Goal: Information Seeking & Learning: Learn about a topic

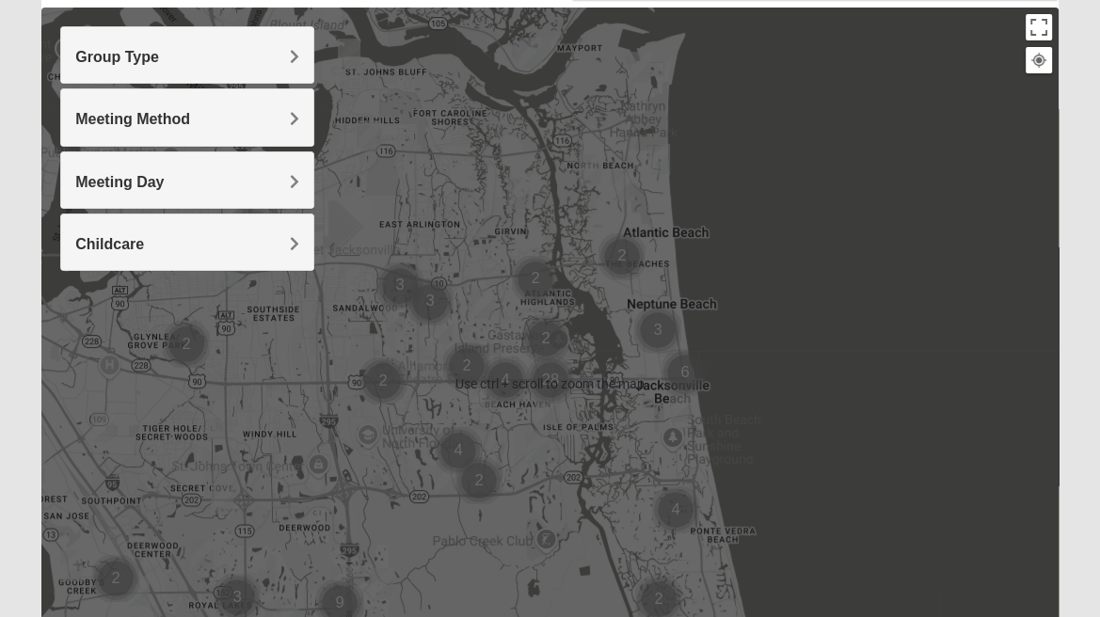
scroll to position [279, 0]
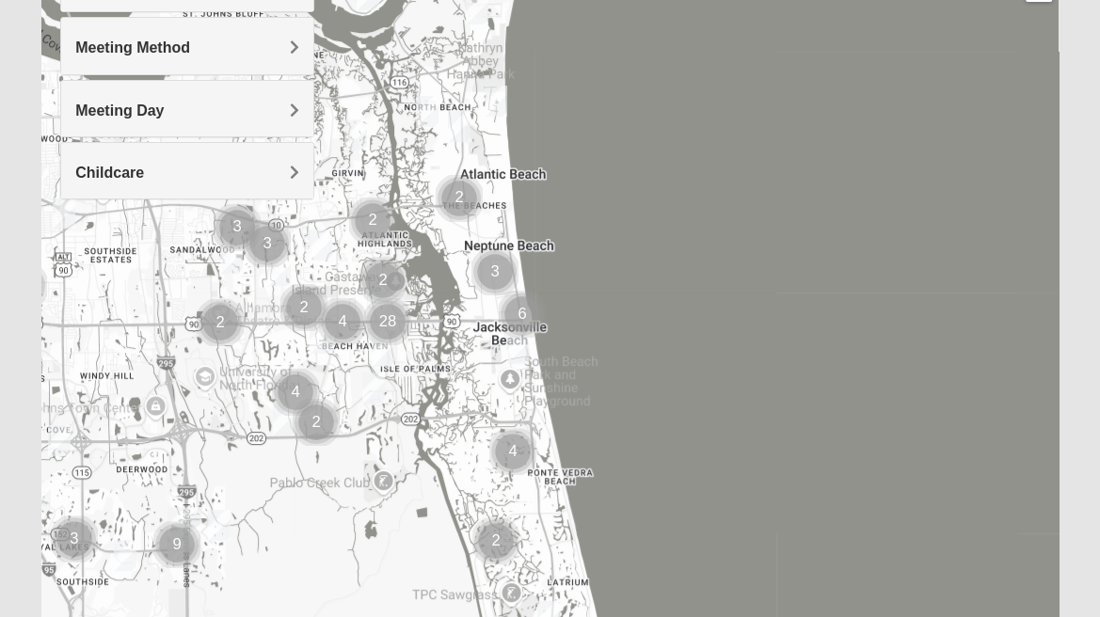
drag, startPoint x: 641, startPoint y: 359, endPoint x: 470, endPoint y: 374, distance: 171.9
click at [470, 374] on div at bounding box center [549, 312] width 1017 height 753
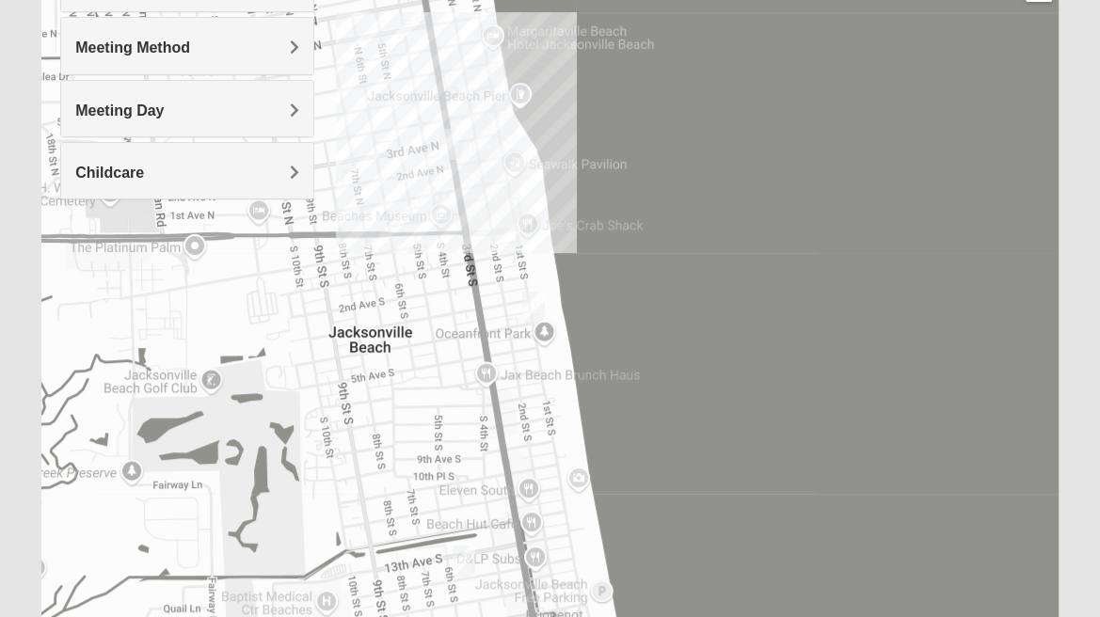
drag, startPoint x: 544, startPoint y: 379, endPoint x: 246, endPoint y: 150, distance: 376.4
click at [246, 150] on div "Group Type Mixed Group Men Only Women Only 1825 Meeting Method In Person Virtual" at bounding box center [549, 312] width 1017 height 753
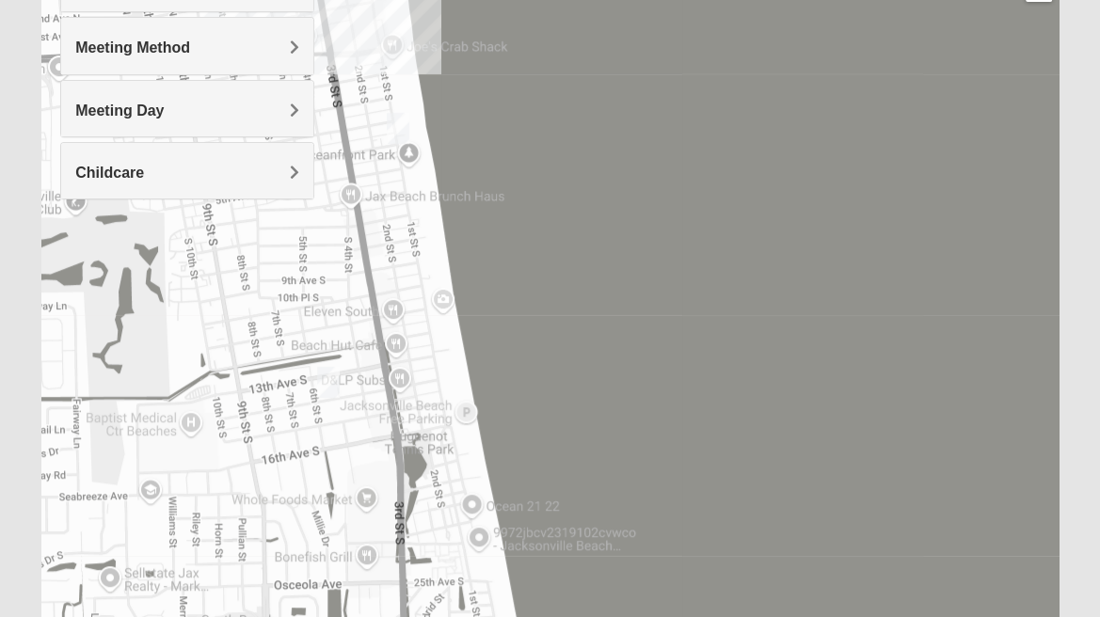
click at [928, 177] on div at bounding box center [549, 312] width 1017 height 753
click at [216, 56] on div "Meeting Method" at bounding box center [187, 46] width 252 height 56
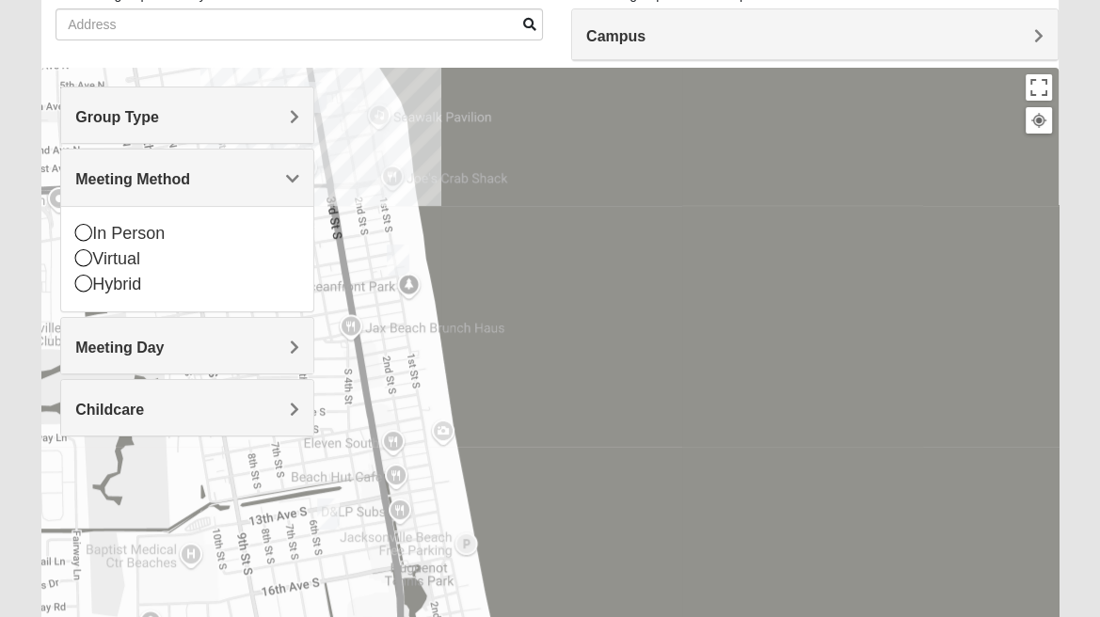
scroll to position [147, 0]
click at [211, 96] on div "Group Type" at bounding box center [187, 116] width 252 height 56
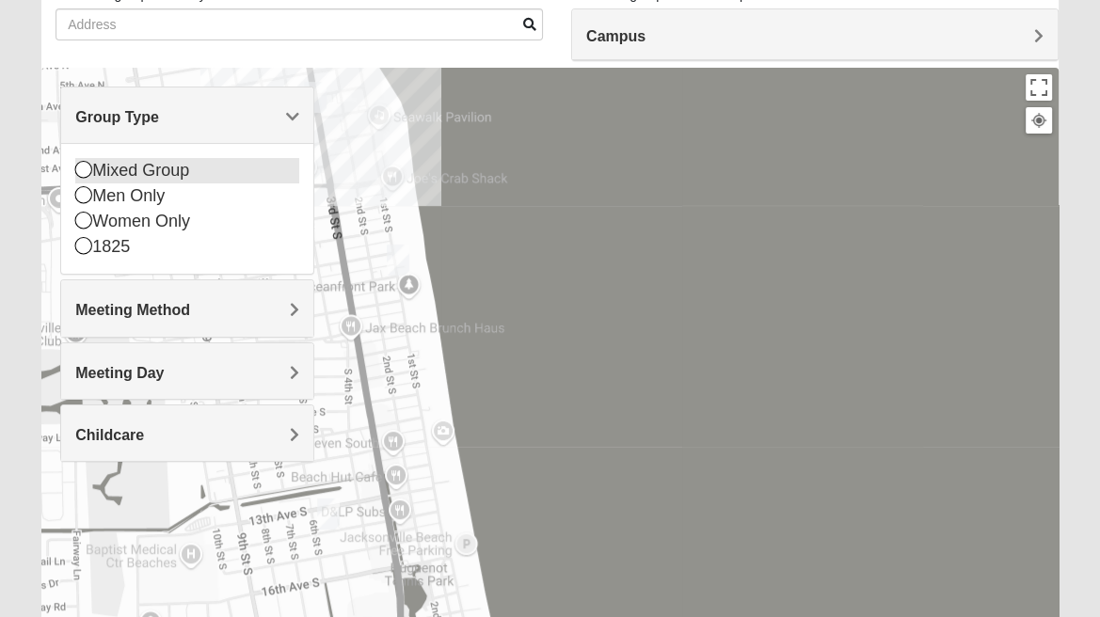
click at [83, 172] on icon at bounding box center [83, 169] width 17 height 17
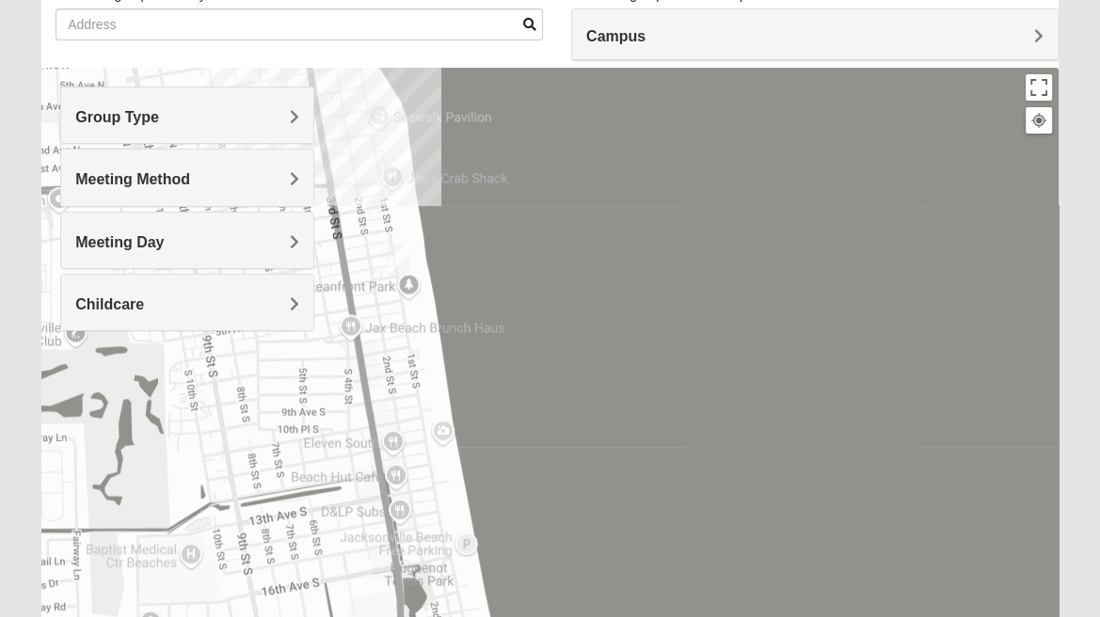
click at [233, 108] on h4 "Group Type" at bounding box center [187, 117] width 224 height 18
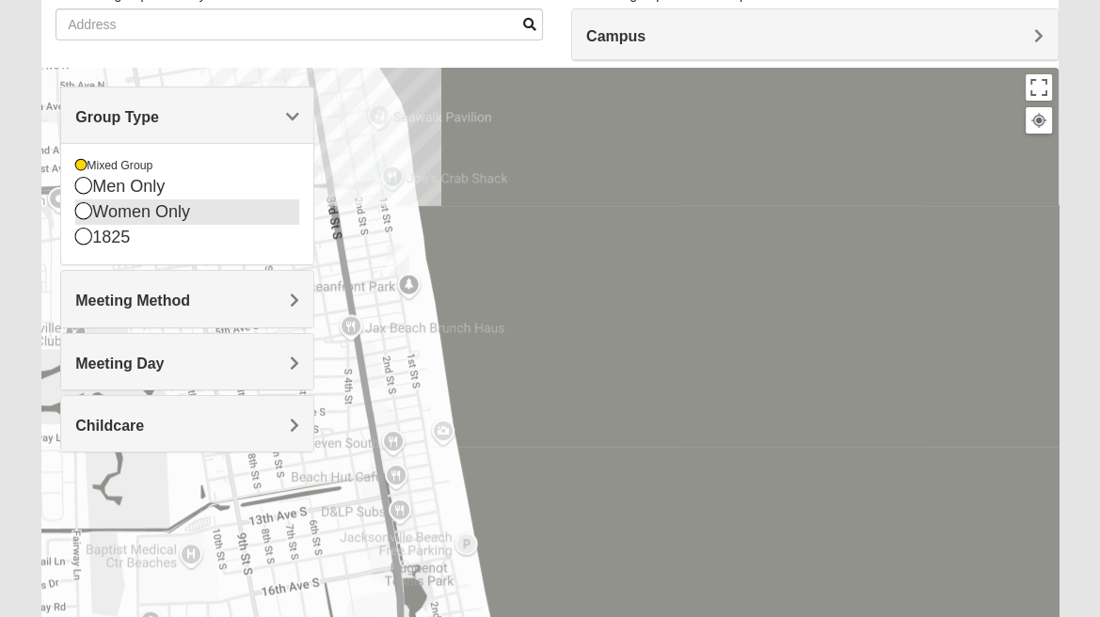
click at [84, 216] on icon at bounding box center [83, 210] width 17 height 17
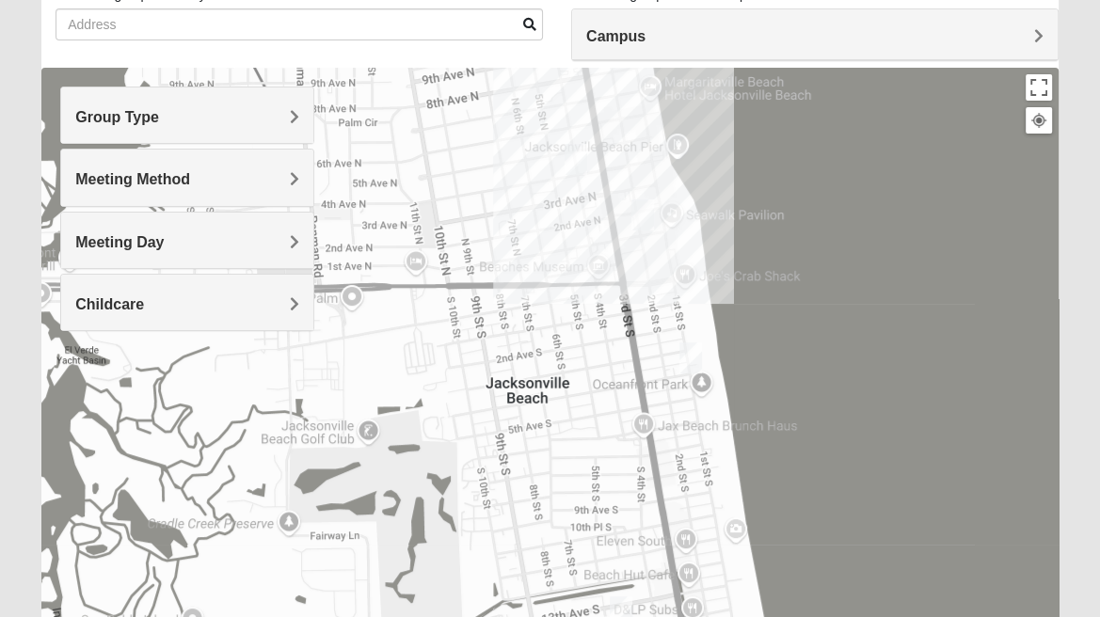
drag, startPoint x: 366, startPoint y: 314, endPoint x: 661, endPoint y: 413, distance: 311.5
click at [661, 413] on div at bounding box center [549, 444] width 1017 height 753
click at [642, 216] on img "Womens Sparkman/Flautt 32250" at bounding box center [643, 215] width 38 height 46
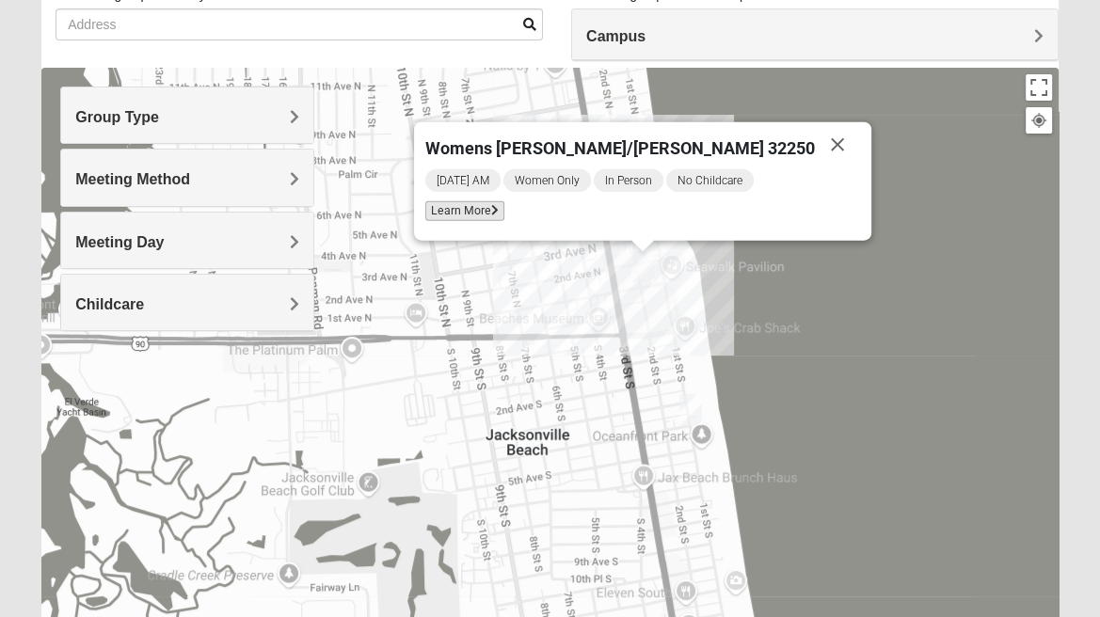
click at [504, 213] on span "Learn More" at bounding box center [464, 211] width 79 height 20
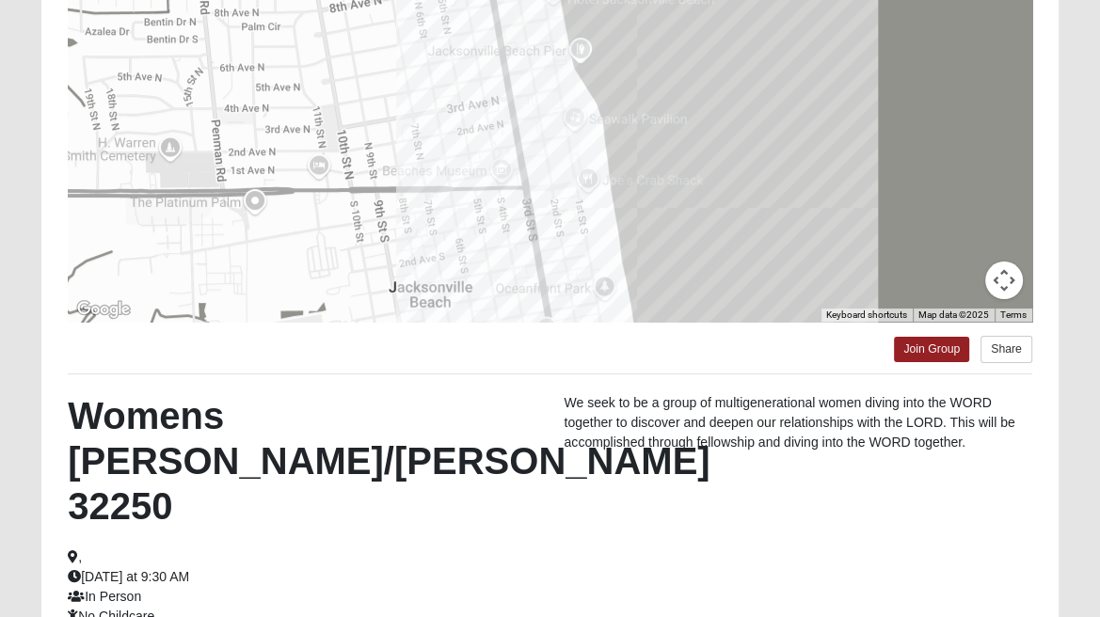
click at [613, 374] on hr at bounding box center [550, 374] width 964 height 1
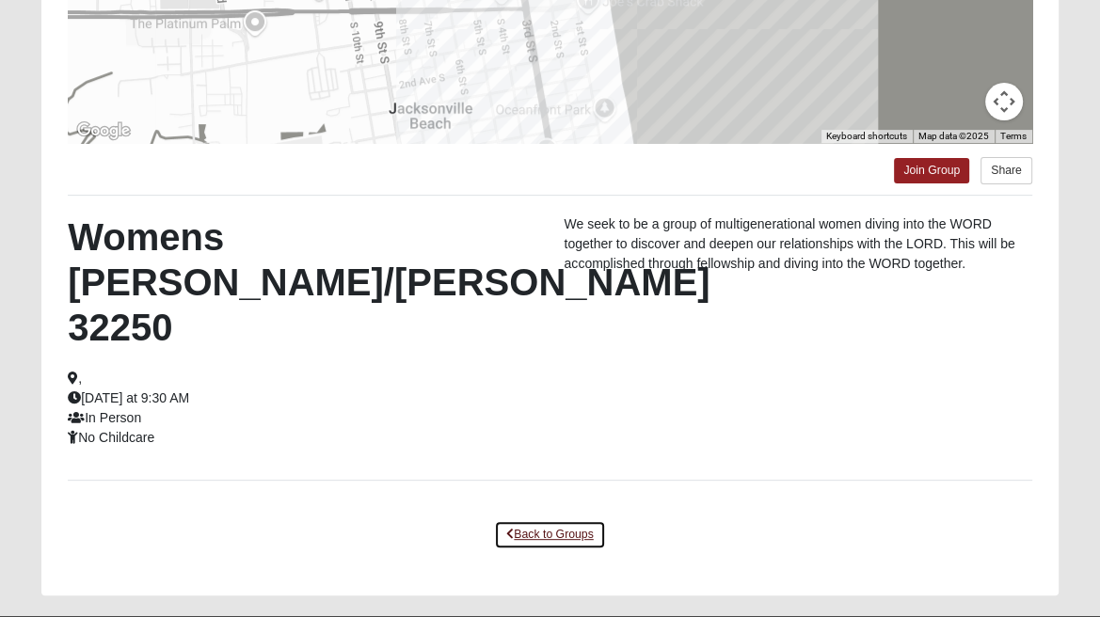
click at [540, 520] on link "Back to Groups" at bounding box center [549, 534] width 111 height 29
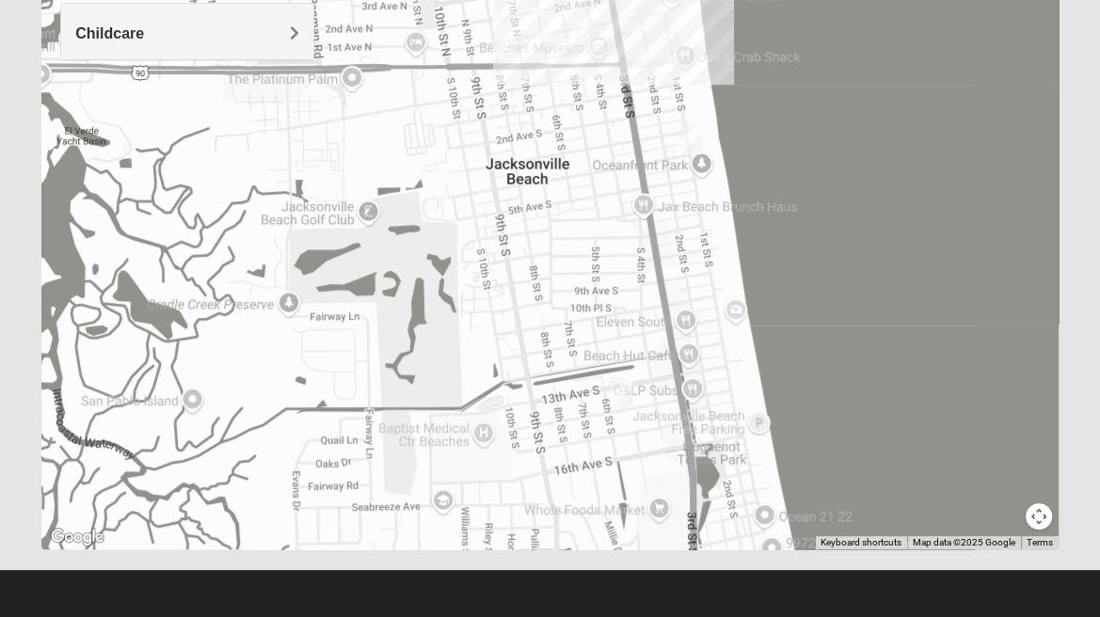
click at [957, 172] on div "Womens [PERSON_NAME]/[PERSON_NAME] 32250 [DATE] AM Women Only In Person No Chil…" at bounding box center [549, 173] width 1017 height 753
click at [700, 136] on img "Mixed Watkins 32250" at bounding box center [691, 139] width 38 height 46
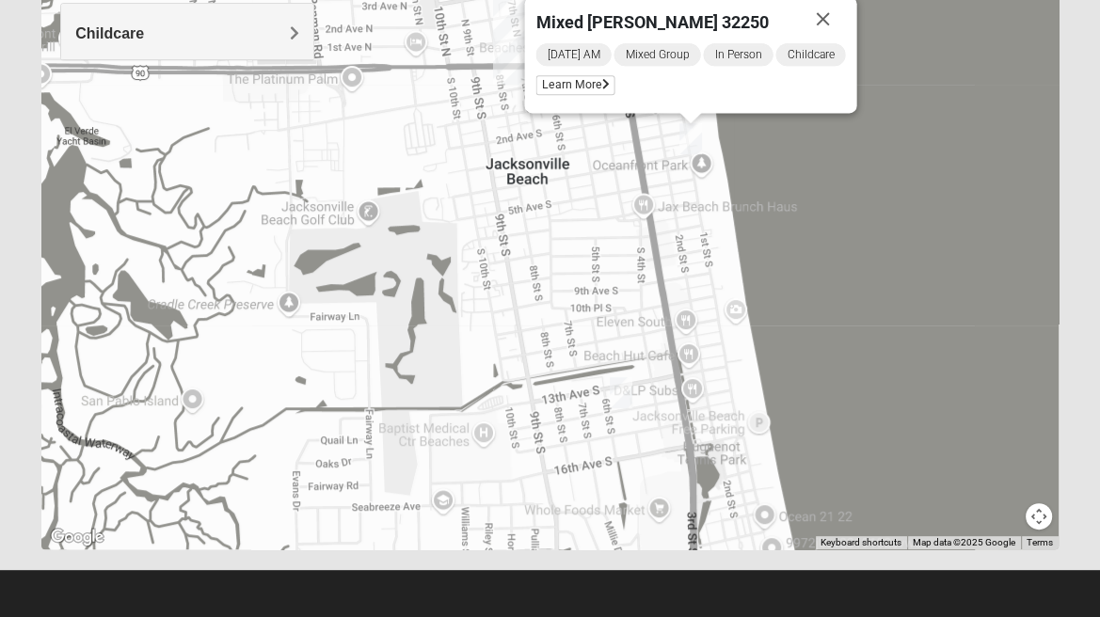
click at [596, 252] on div "Mixed [PERSON_NAME] 32250 [DATE] AM Mixed Group In Person Childcare Learn More" at bounding box center [549, 173] width 1017 height 753
click at [833, 20] on button "Close" at bounding box center [823, 18] width 45 height 45
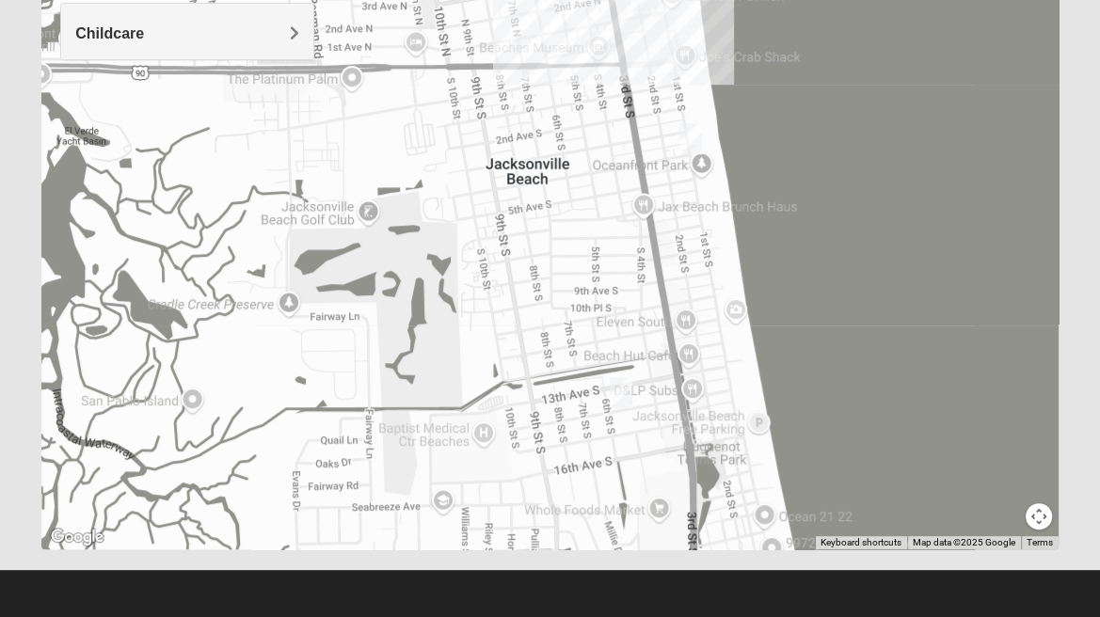
click at [625, 388] on img "Womens Harnek/Holterman 32250" at bounding box center [621, 393] width 38 height 46
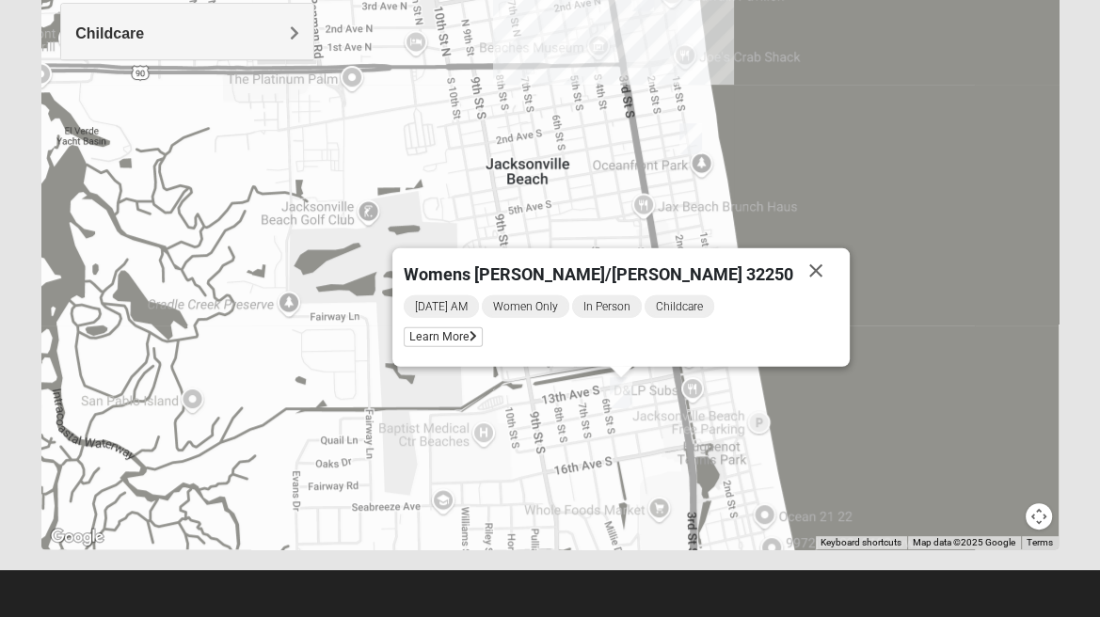
click at [625, 388] on img "Womens Harnek/Holterman 32250" at bounding box center [621, 393] width 38 height 46
click at [483, 340] on span "Learn More" at bounding box center [443, 337] width 79 height 20
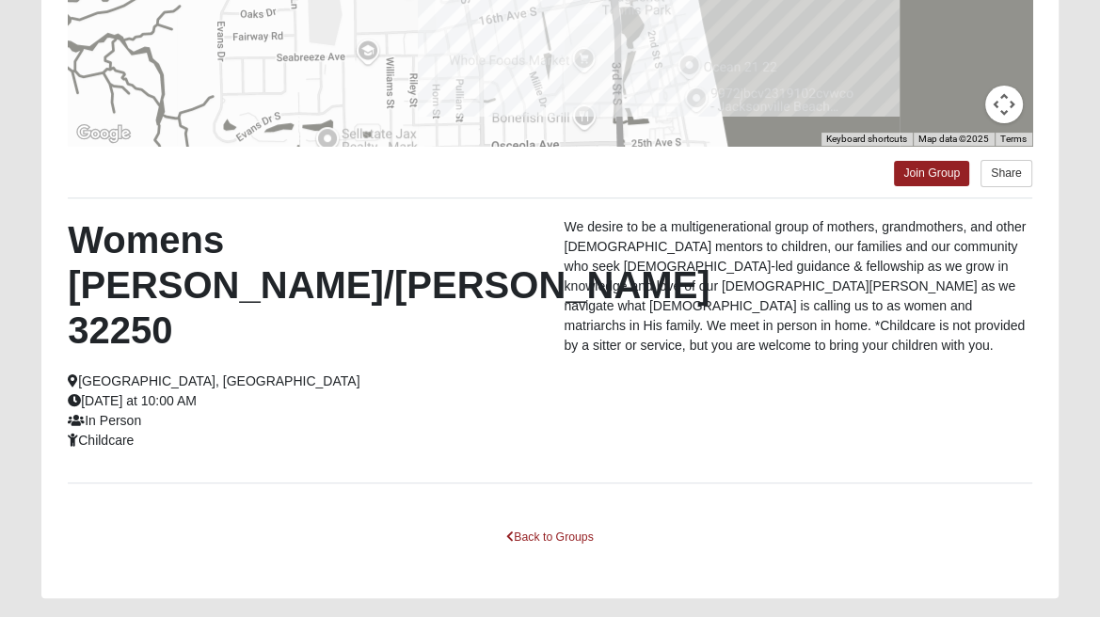
scroll to position [439, 0]
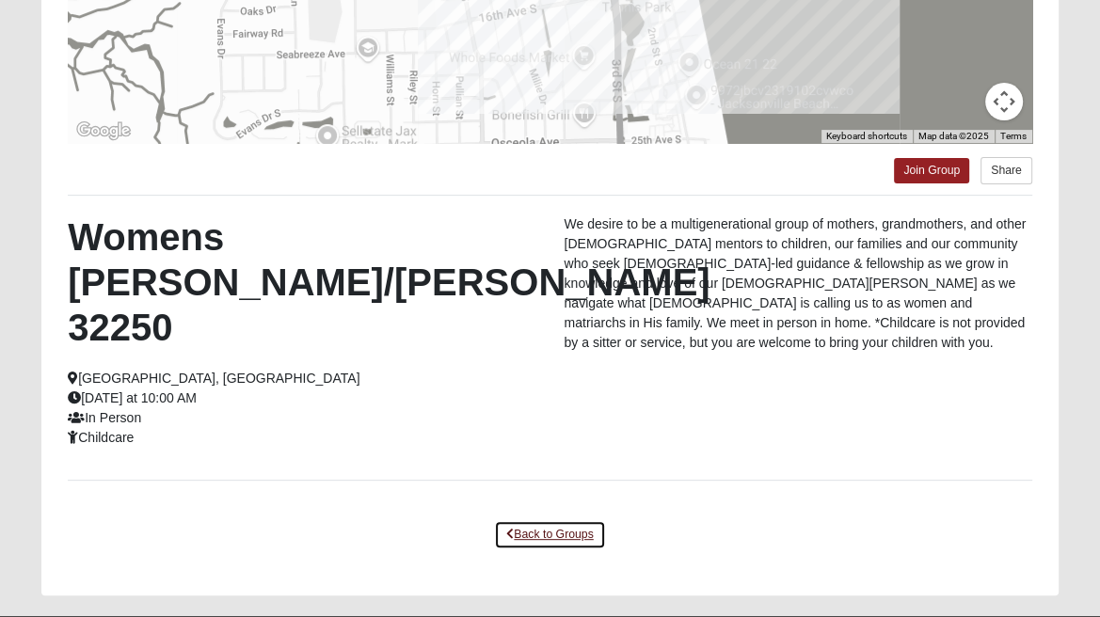
click at [542, 520] on link "Back to Groups" at bounding box center [549, 534] width 111 height 29
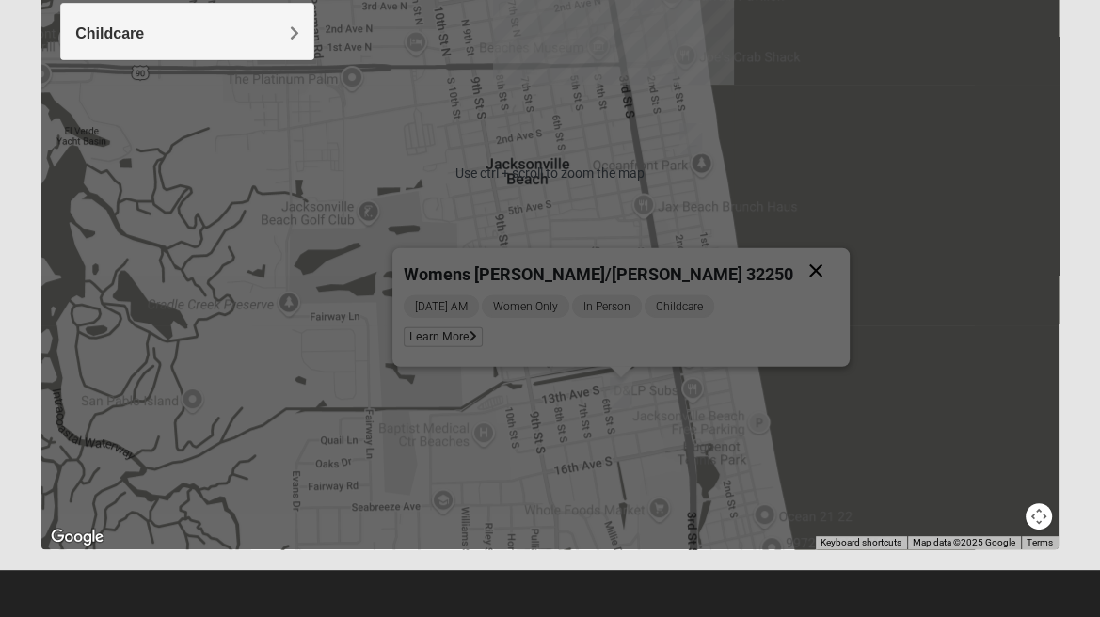
click at [793, 276] on button "Close" at bounding box center [815, 270] width 45 height 45
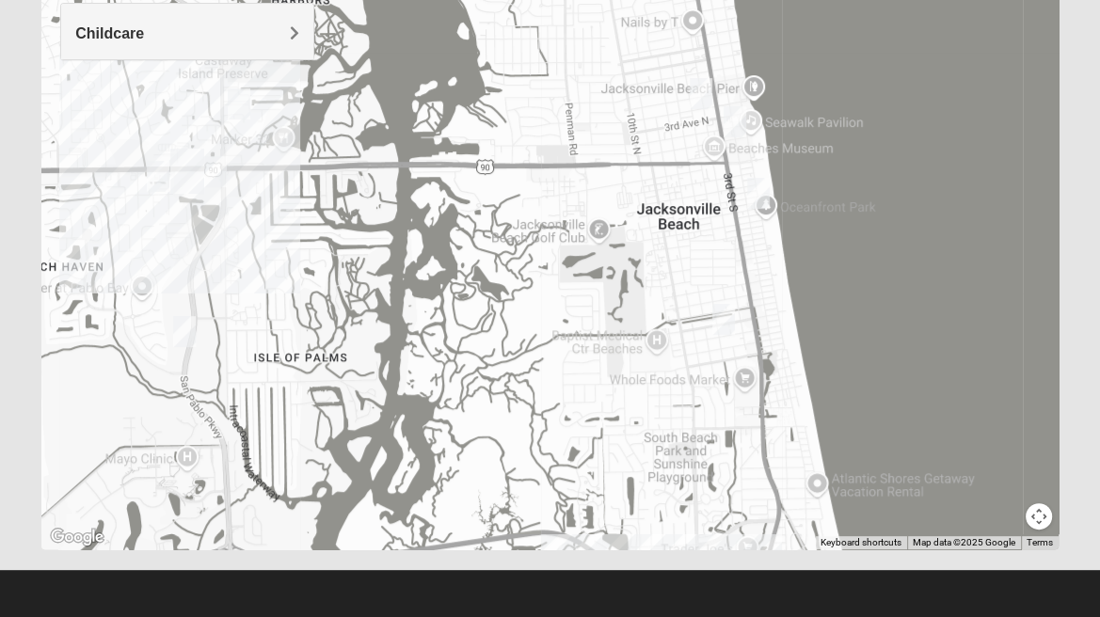
click at [235, 99] on img "Womens Hullinger 32224" at bounding box center [239, 104] width 38 height 46
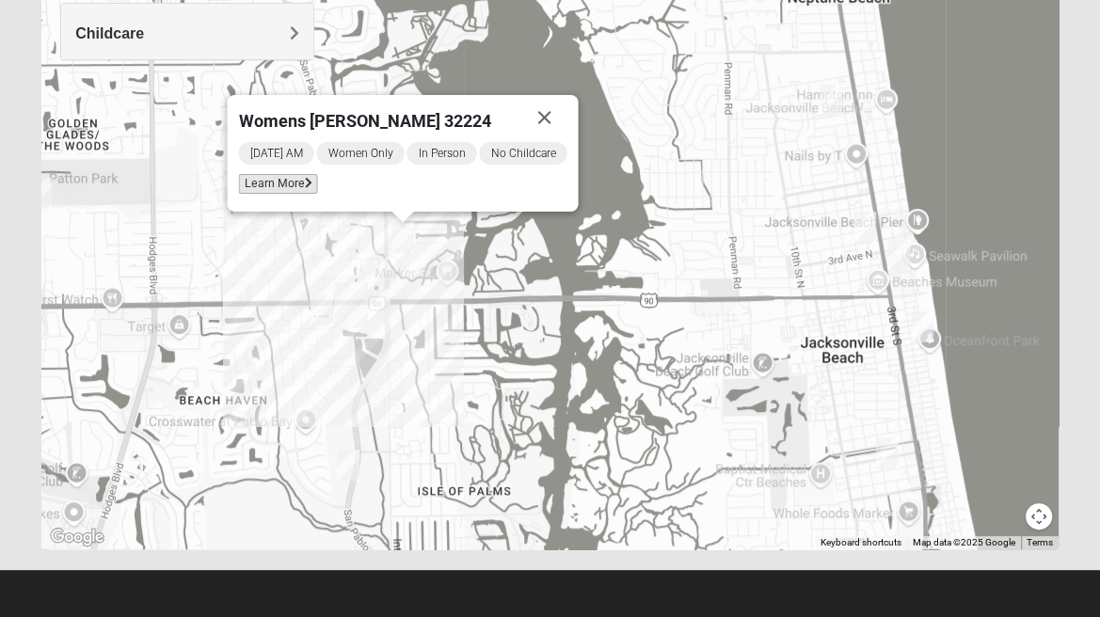
click at [264, 183] on span "Learn More" at bounding box center [278, 184] width 79 height 20
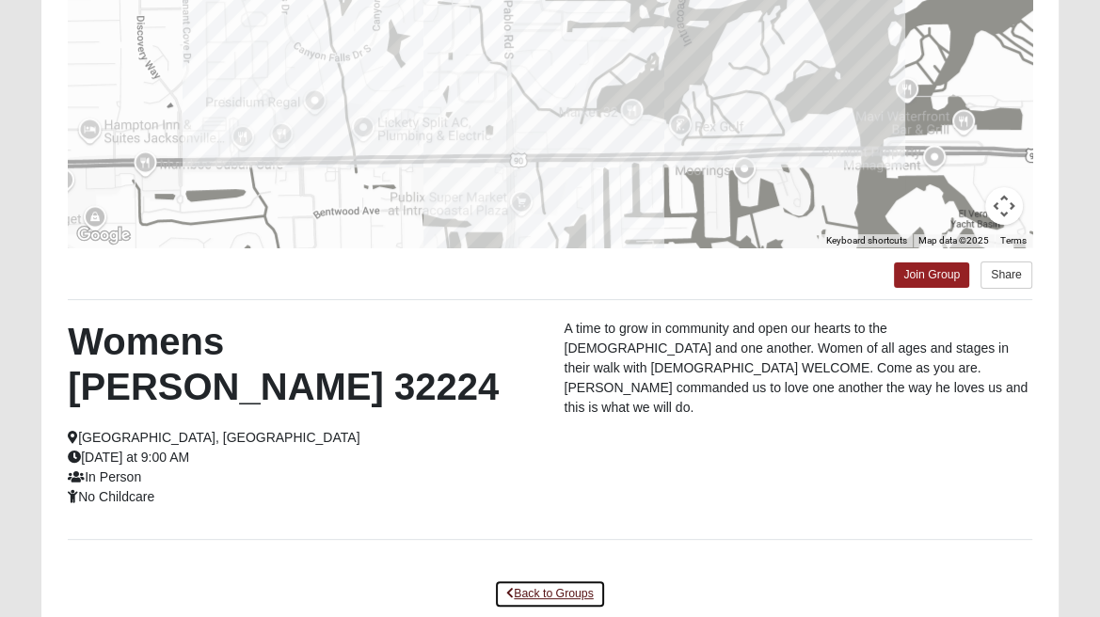
click at [565, 580] on link "Back to Groups" at bounding box center [549, 594] width 111 height 29
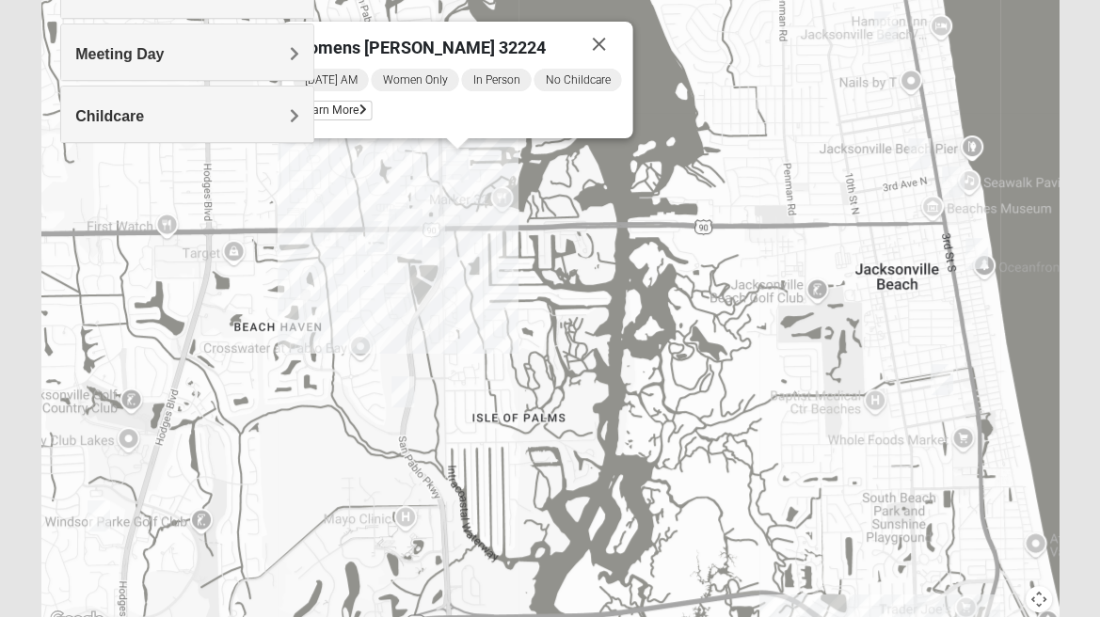
click at [432, 227] on img "On Campus Mixed Blasher 32224" at bounding box center [434, 232] width 38 height 46
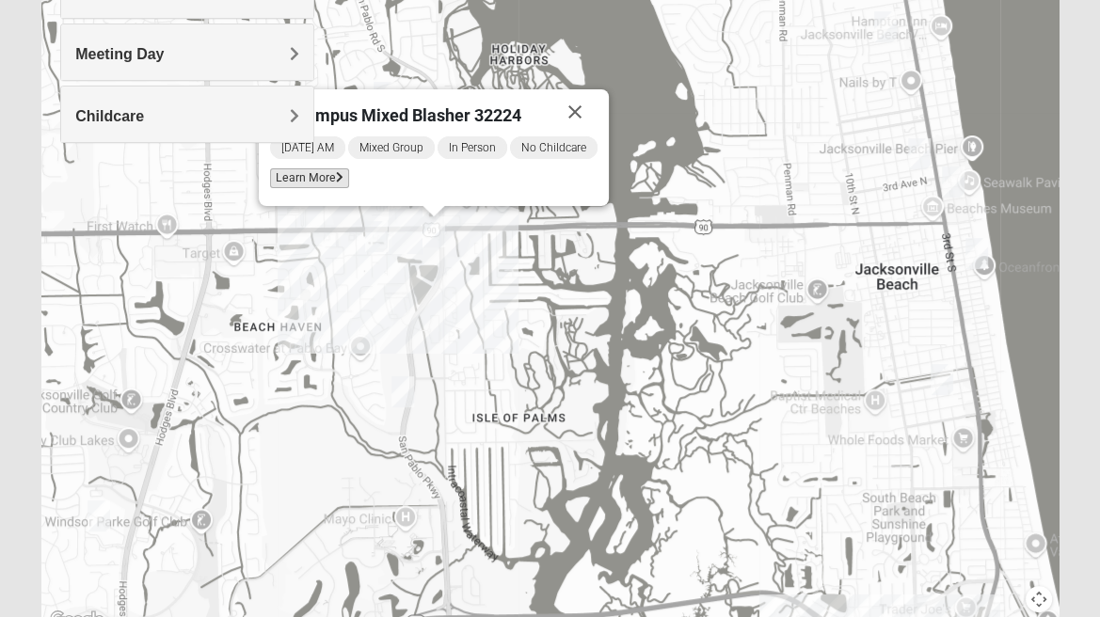
click at [320, 175] on span "Learn More" at bounding box center [309, 178] width 79 height 20
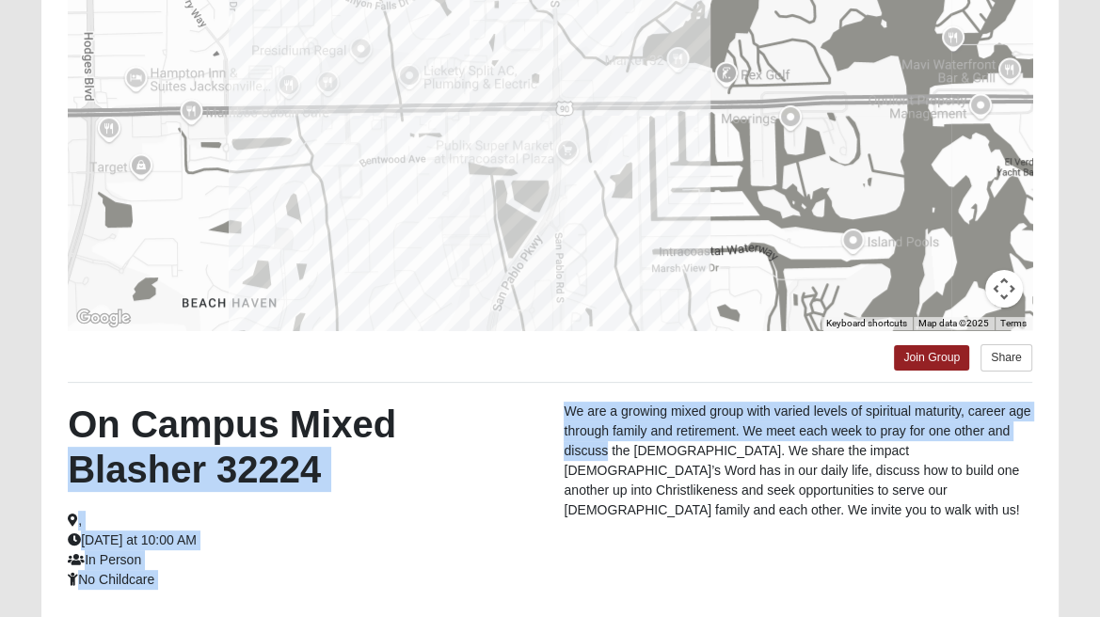
drag, startPoint x: 501, startPoint y: 406, endPoint x: 608, endPoint y: 444, distance: 114.0
click at [608, 444] on div "On Campus Mixed Blasher 32224 , [DATE] at 10:00 AM In Person No Childcare We ar…" at bounding box center [550, 502] width 993 height 201
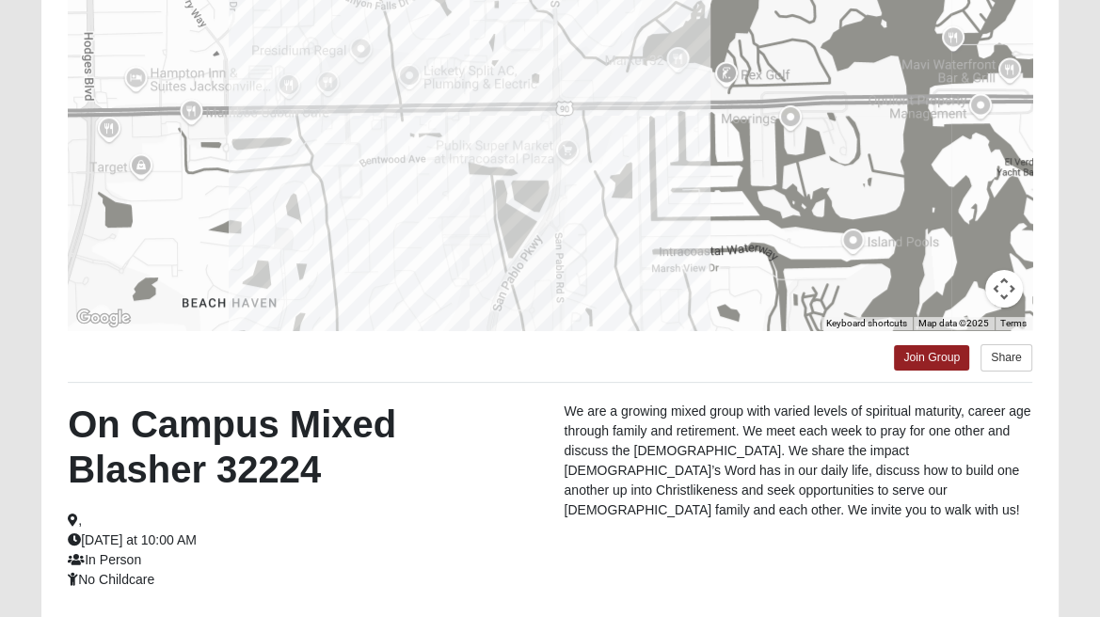
drag, startPoint x: 608, startPoint y: 444, endPoint x: 581, endPoint y: 537, distance: 97.1
click at [581, 537] on div "On Campus Mixed Blasher 32224 , [DATE] at 10:00 AM In Person No Childcare We ar…" at bounding box center [550, 502] width 993 height 201
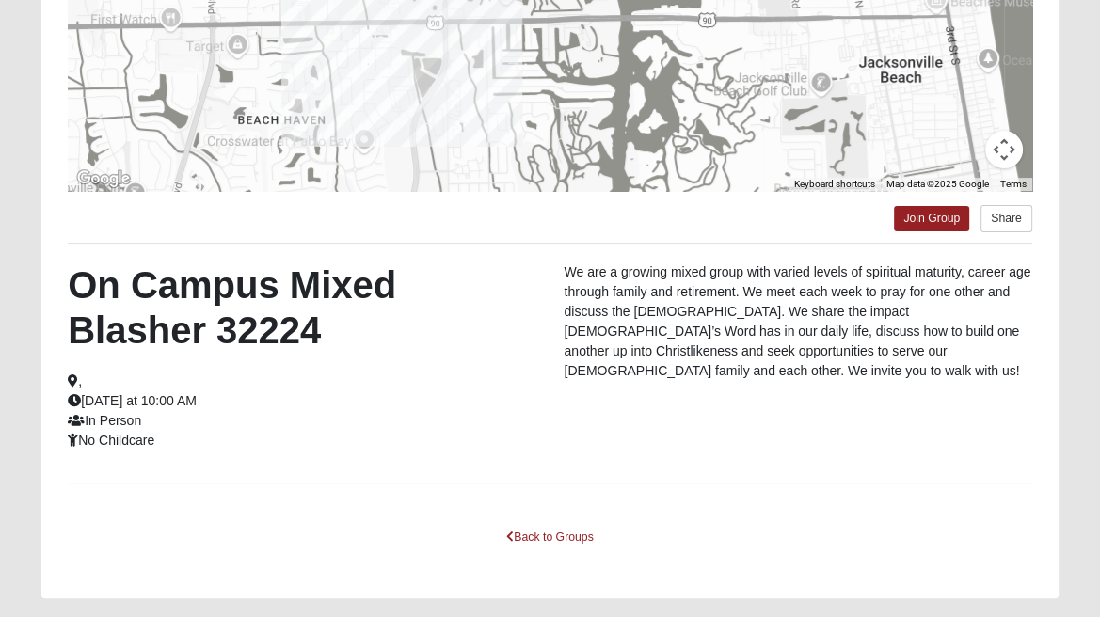
scroll to position [403, 0]
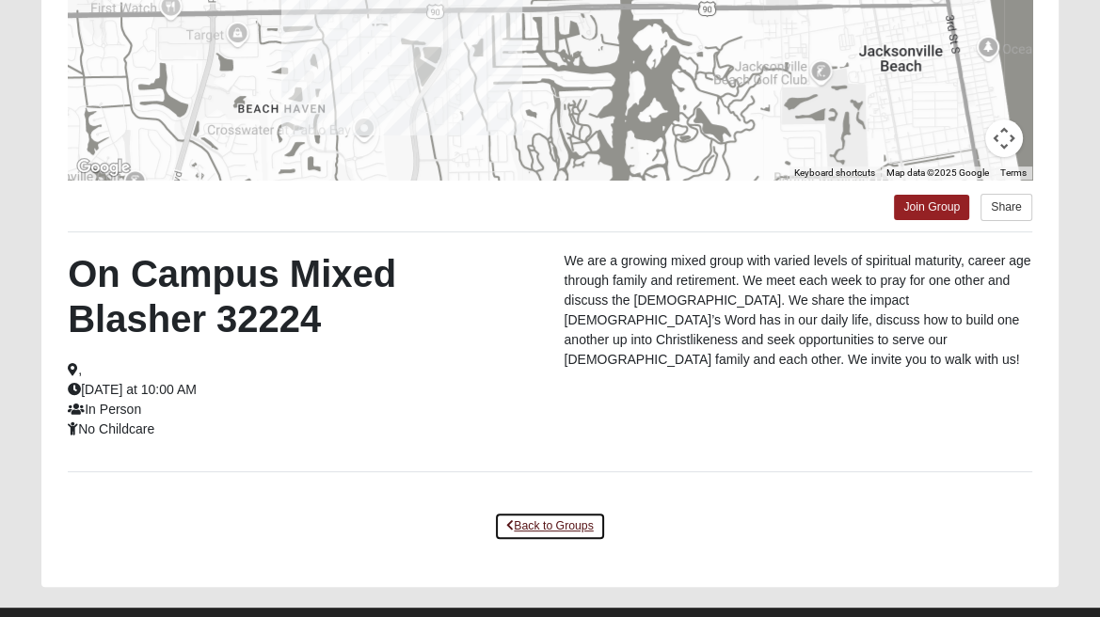
click at [549, 528] on link "Back to Groups" at bounding box center [549, 526] width 111 height 29
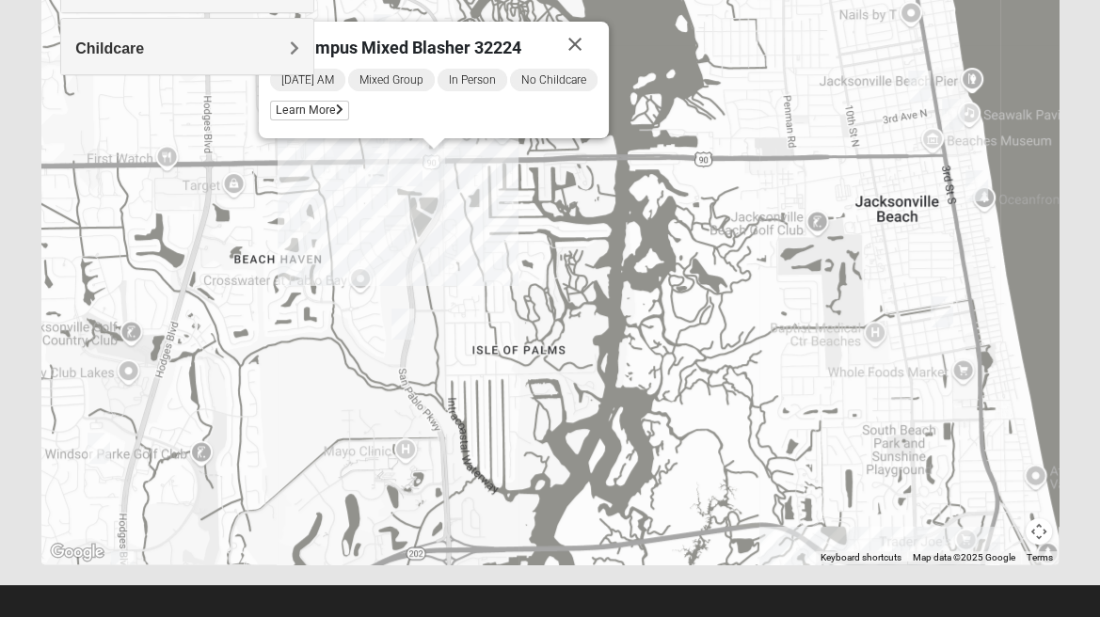
click at [362, 173] on img "Mixed Ollier 32250" at bounding box center [377, 169] width 38 height 46
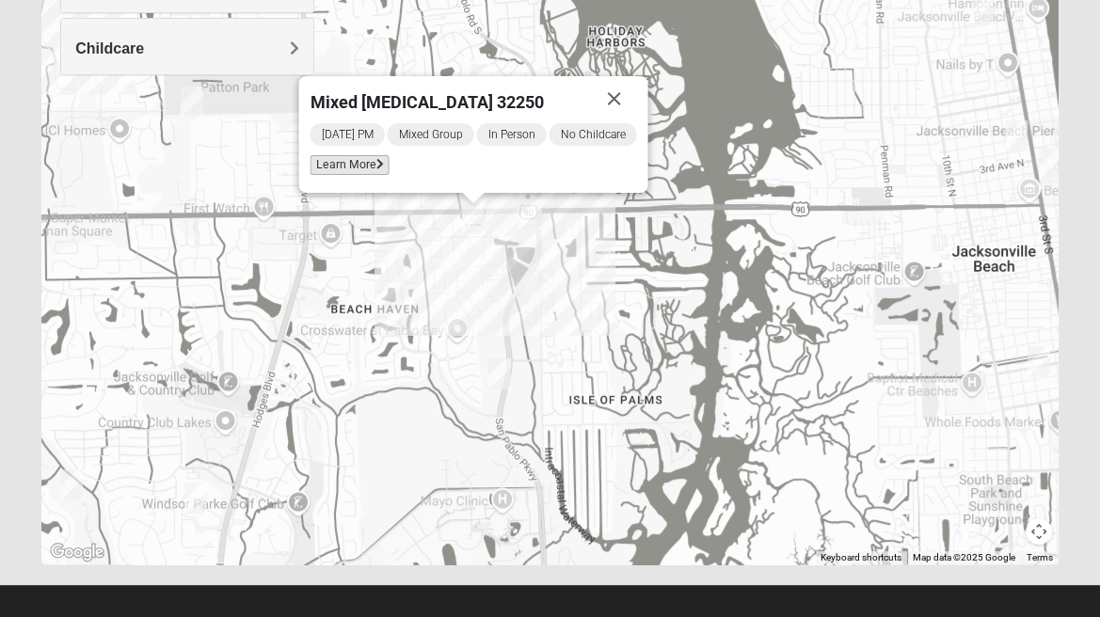
click at [361, 169] on span "Learn More" at bounding box center [350, 165] width 79 height 20
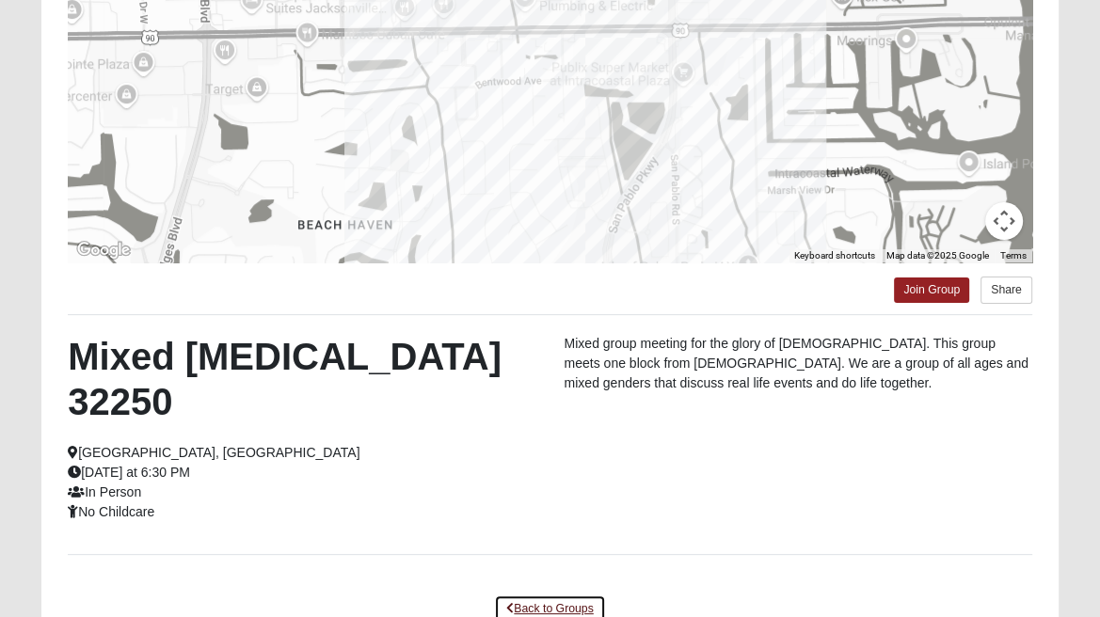
click at [547, 595] on link "Back to Groups" at bounding box center [549, 609] width 111 height 29
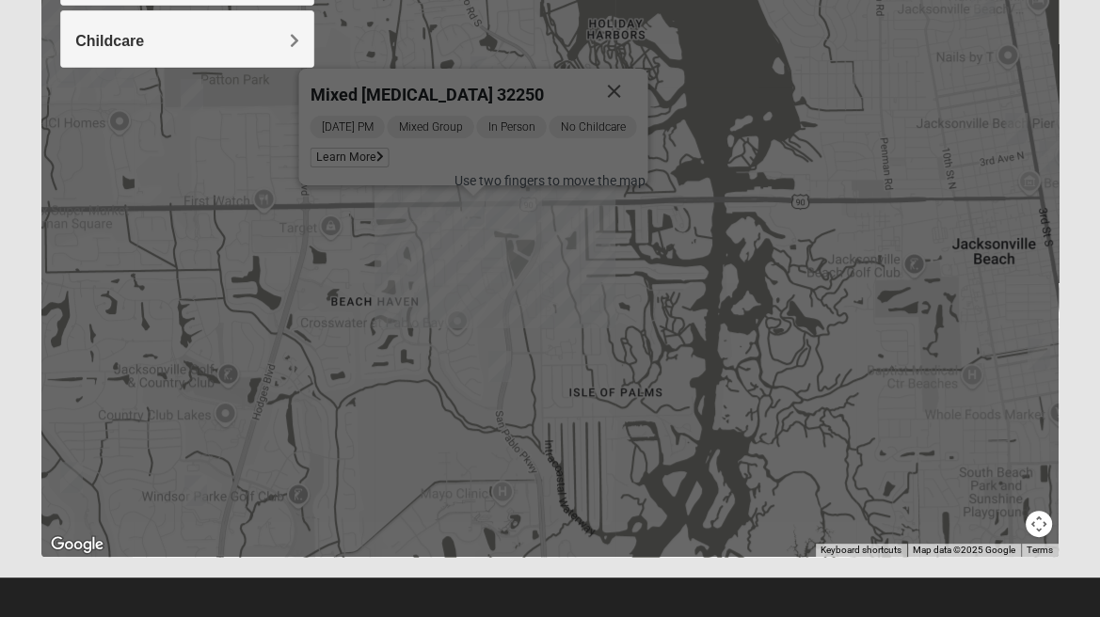
scroll to position [418, 0]
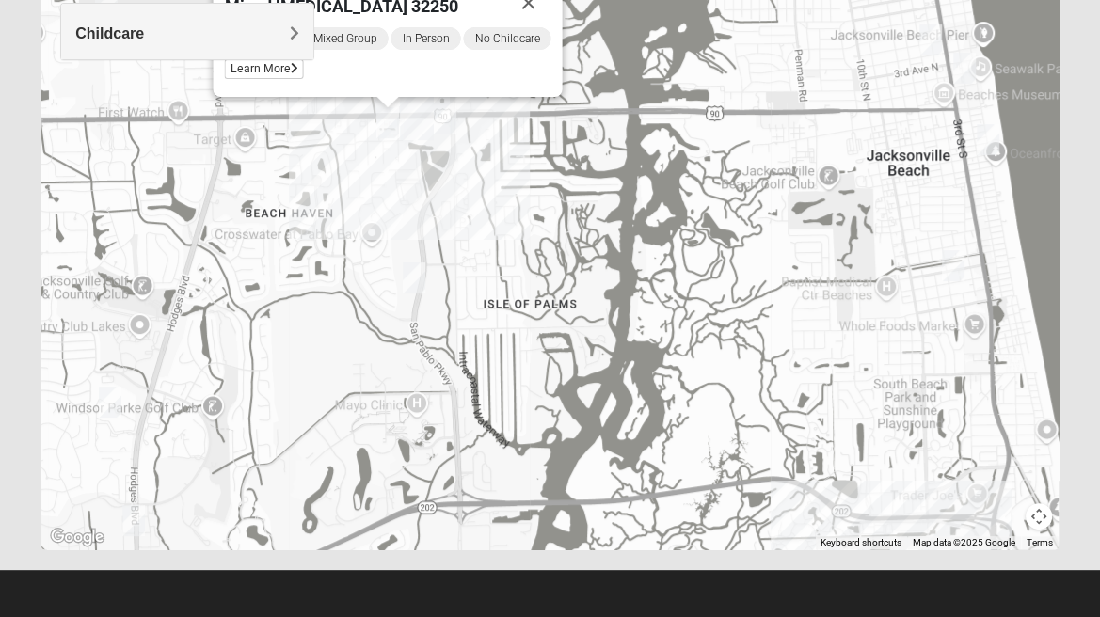
click at [410, 275] on img "Mixed Irish 32224" at bounding box center [414, 278] width 38 height 46
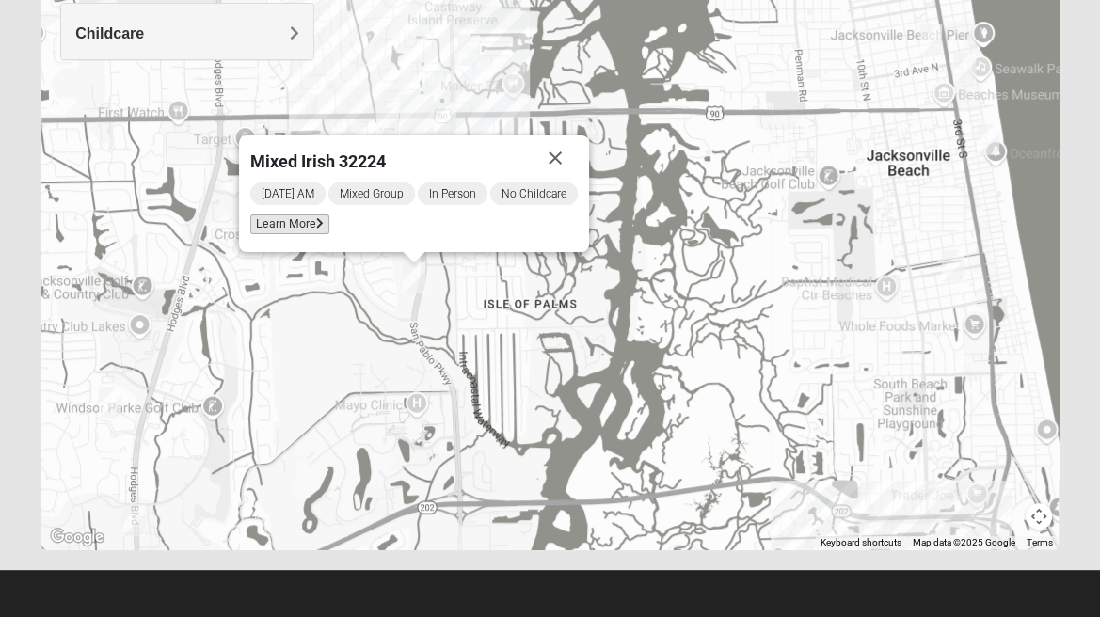
click at [303, 230] on span "Learn More" at bounding box center [289, 225] width 79 height 20
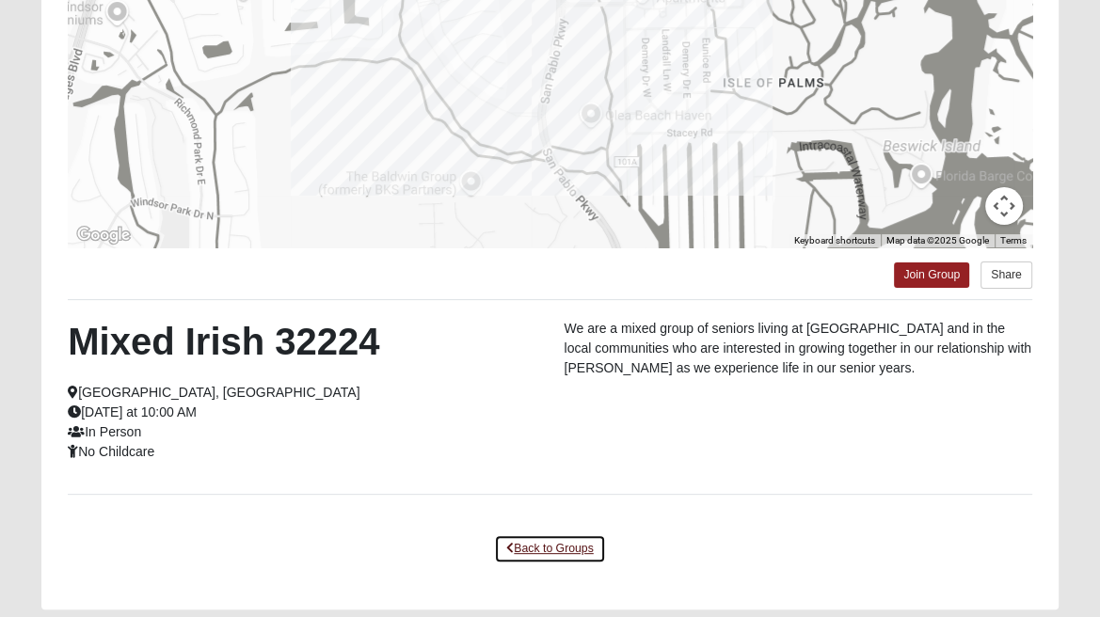
click at [553, 557] on link "Back to Groups" at bounding box center [549, 548] width 111 height 29
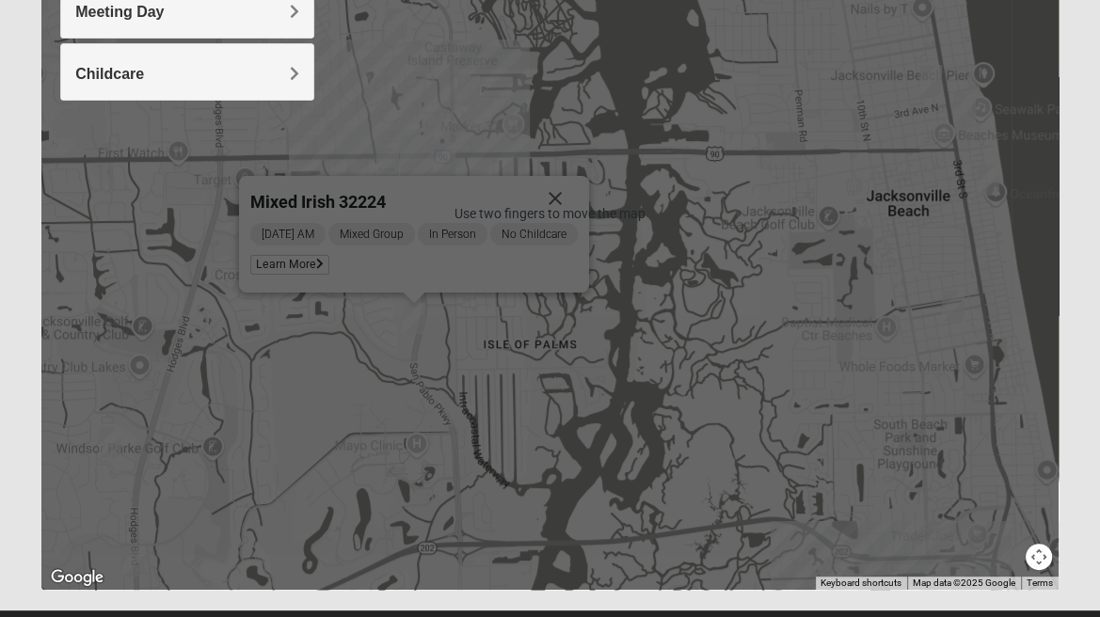
scroll to position [418, 0]
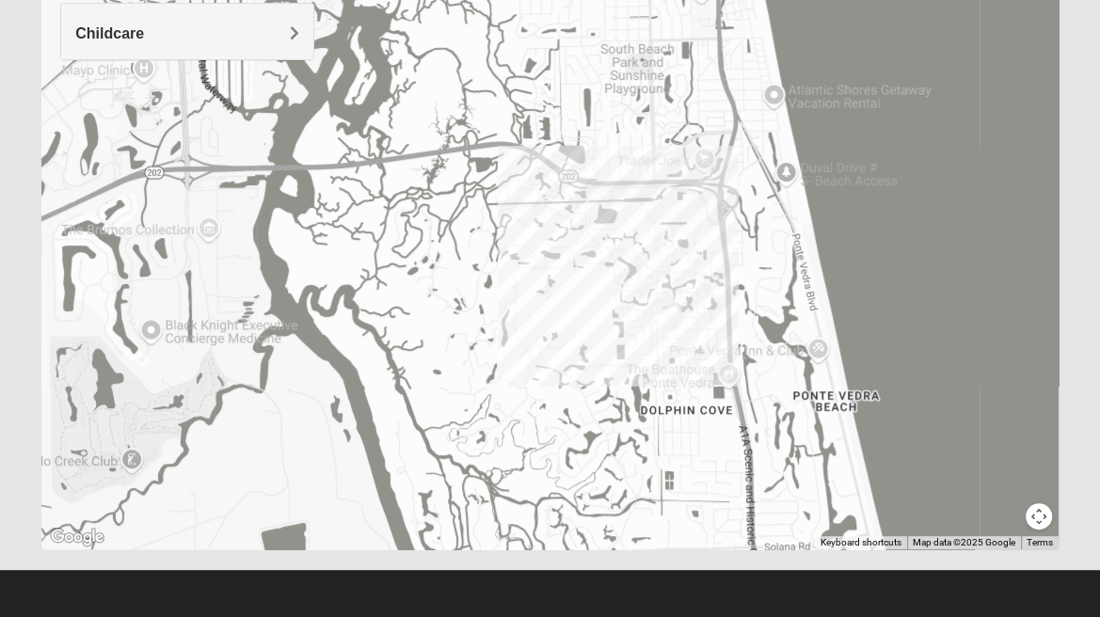
click at [673, 305] on img "Womens Barker/Johnson 32082" at bounding box center [671, 313] width 38 height 46
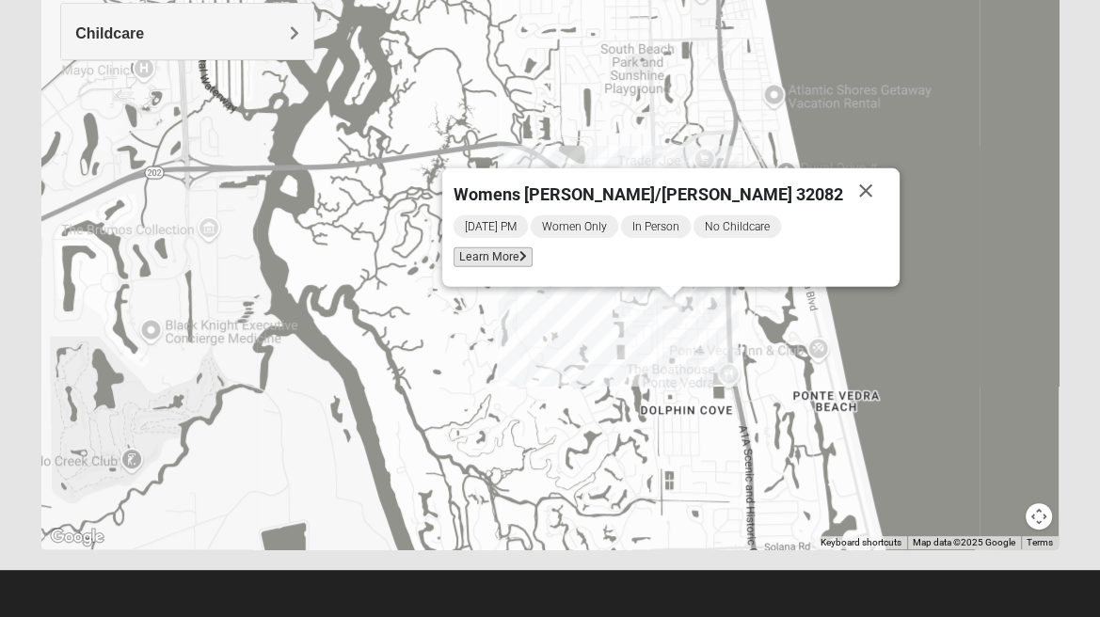
click at [533, 265] on span "Learn More" at bounding box center [493, 257] width 79 height 20
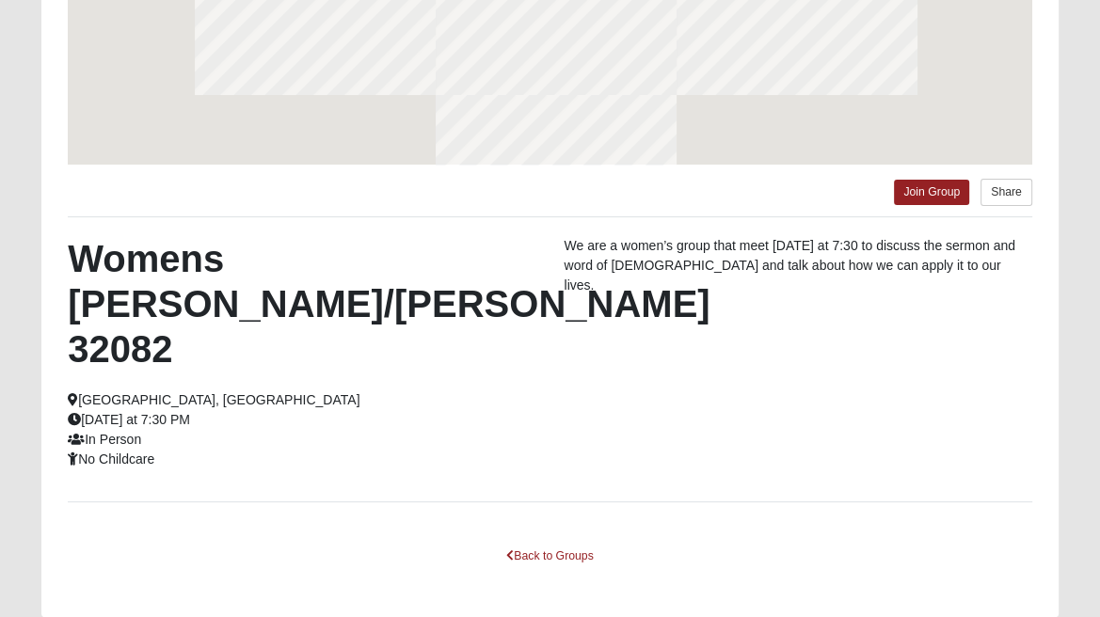
scroll to position [335, 0]
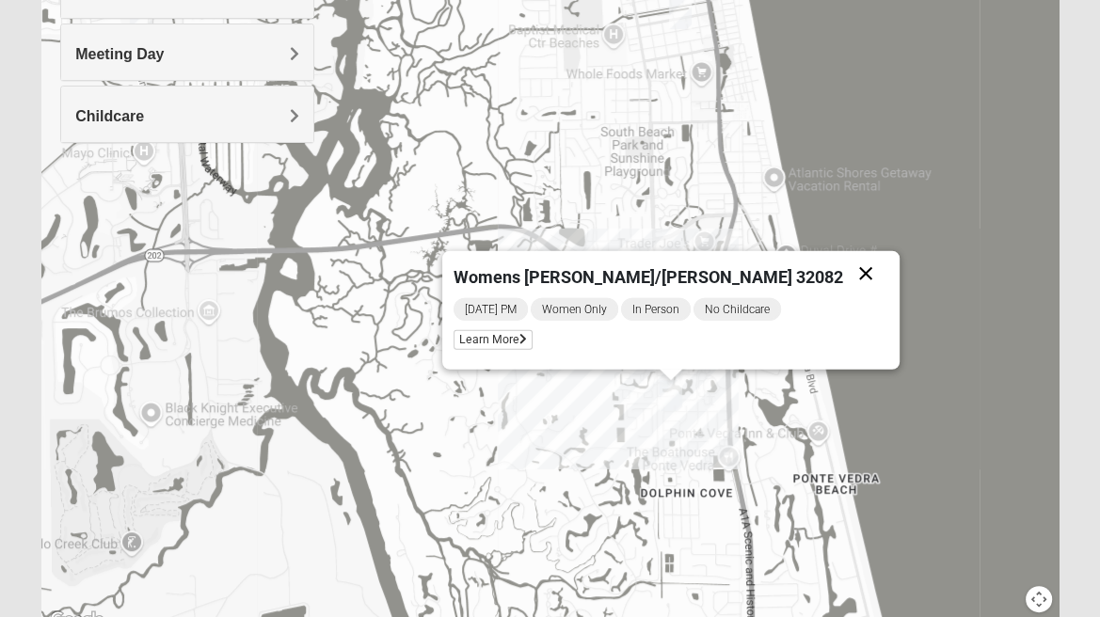
click at [843, 280] on button "Close" at bounding box center [865, 273] width 45 height 45
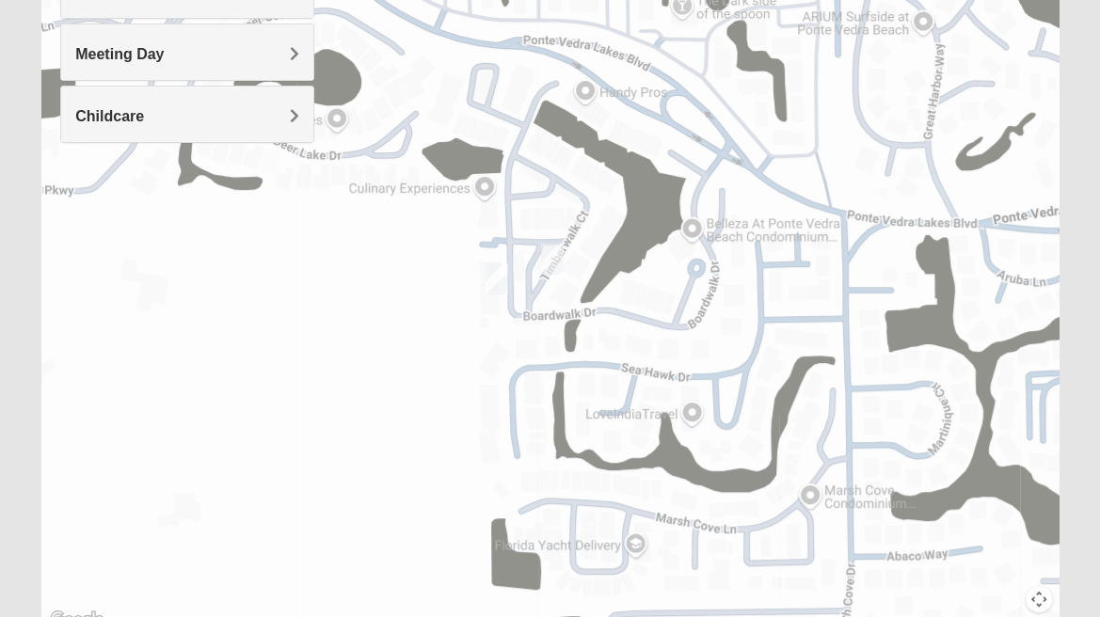
click at [553, 259] on img "Mixed Grooms 32082" at bounding box center [552, 259] width 38 height 46
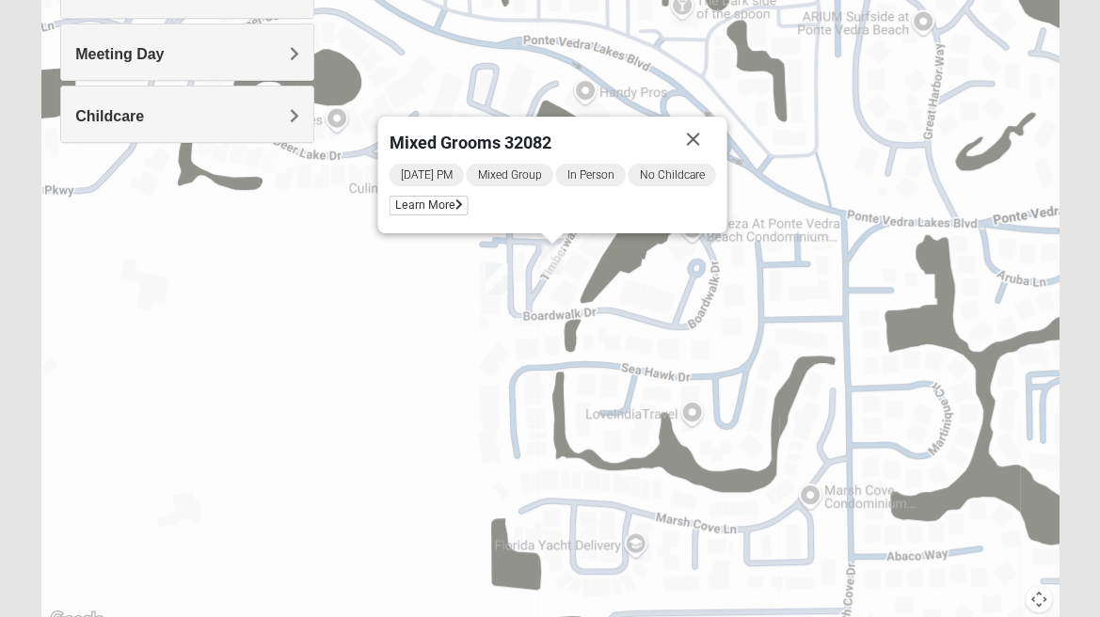
click at [499, 290] on img "Mixed Hays 32082" at bounding box center [497, 279] width 38 height 46
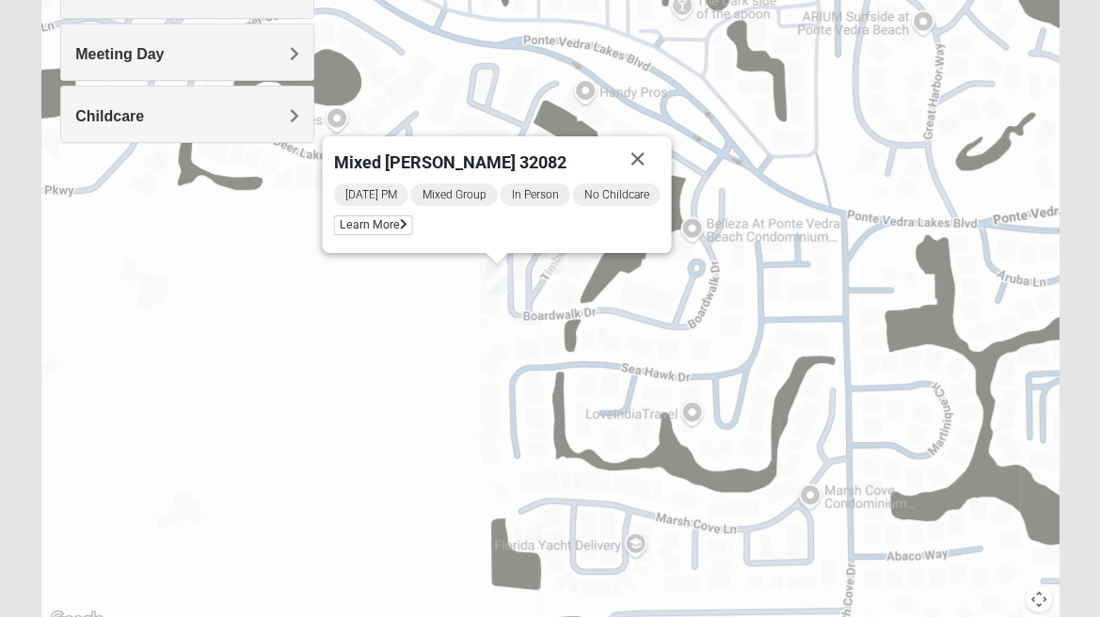
click at [376, 247] on div "Mixed [PERSON_NAME] 32082 [DATE] PM Mixed Group In Person No Childcare Learn Mo…" at bounding box center [497, 194] width 349 height 117
click at [376, 228] on span "Learn More" at bounding box center [373, 225] width 79 height 20
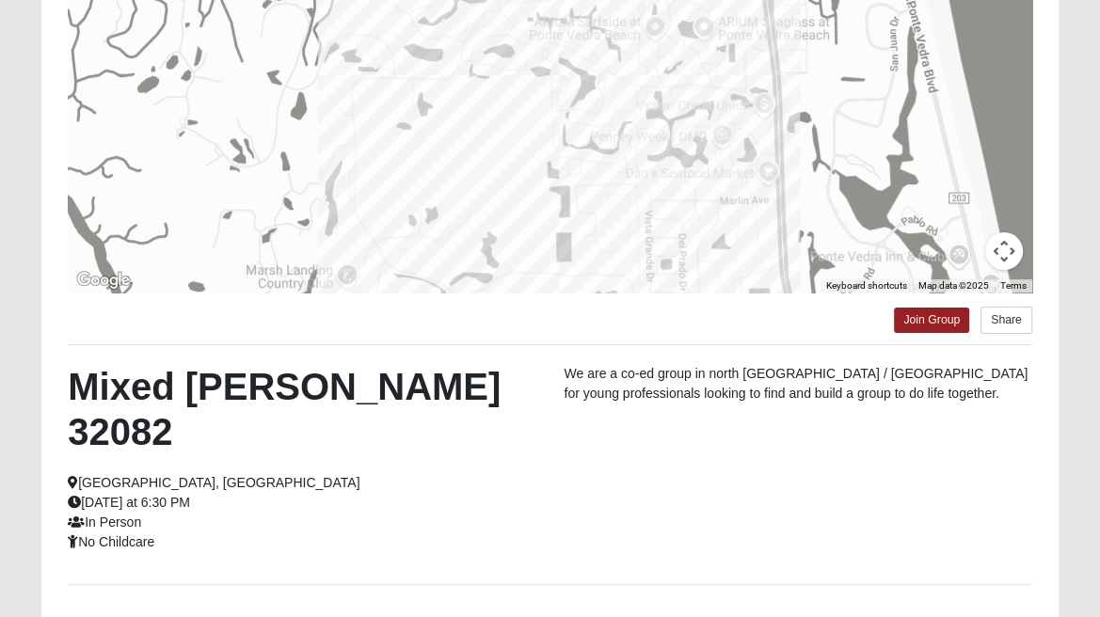
scroll to position [282, 0]
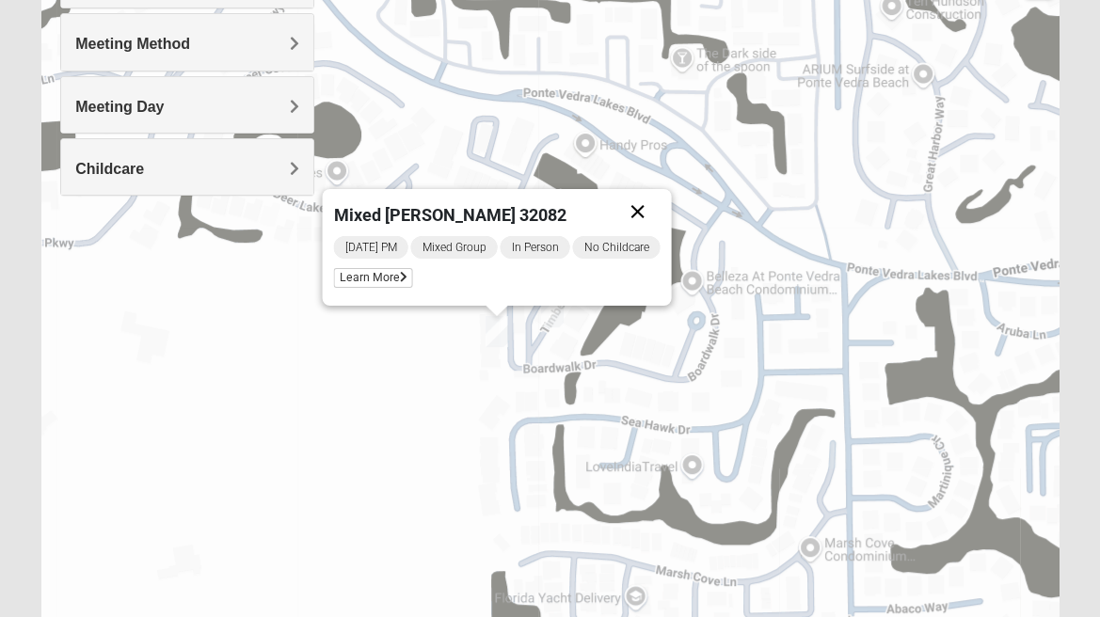
click at [644, 218] on button "Close" at bounding box center [637, 211] width 45 height 45
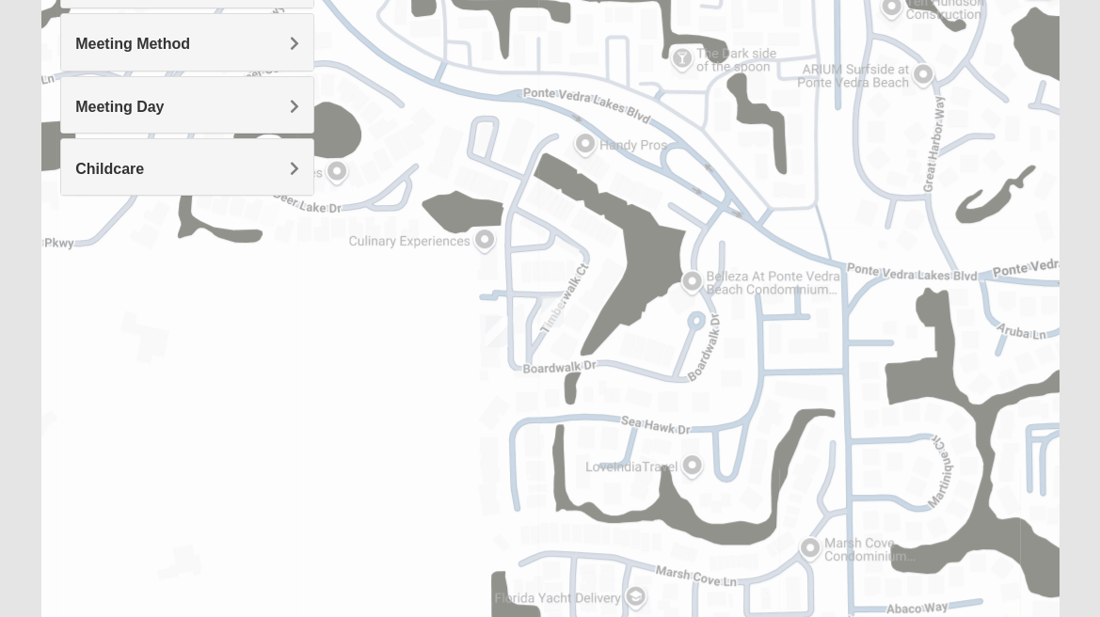
click at [564, 309] on img "Mixed Grooms 32082" at bounding box center [552, 312] width 38 height 46
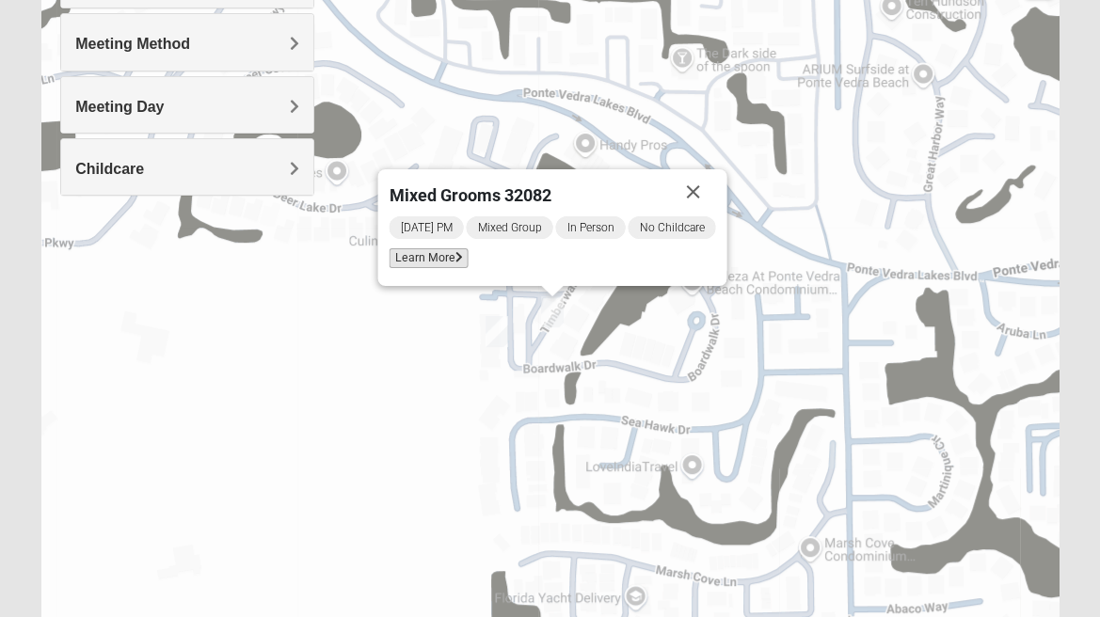
click at [436, 263] on span "Learn More" at bounding box center [429, 258] width 79 height 20
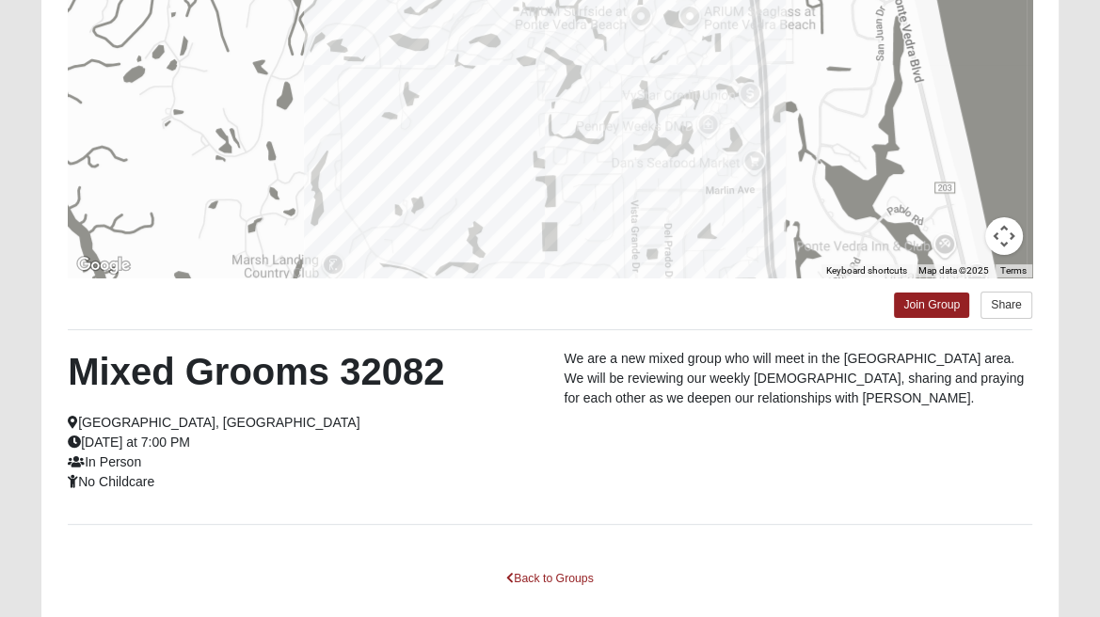
scroll to position [312, 0]
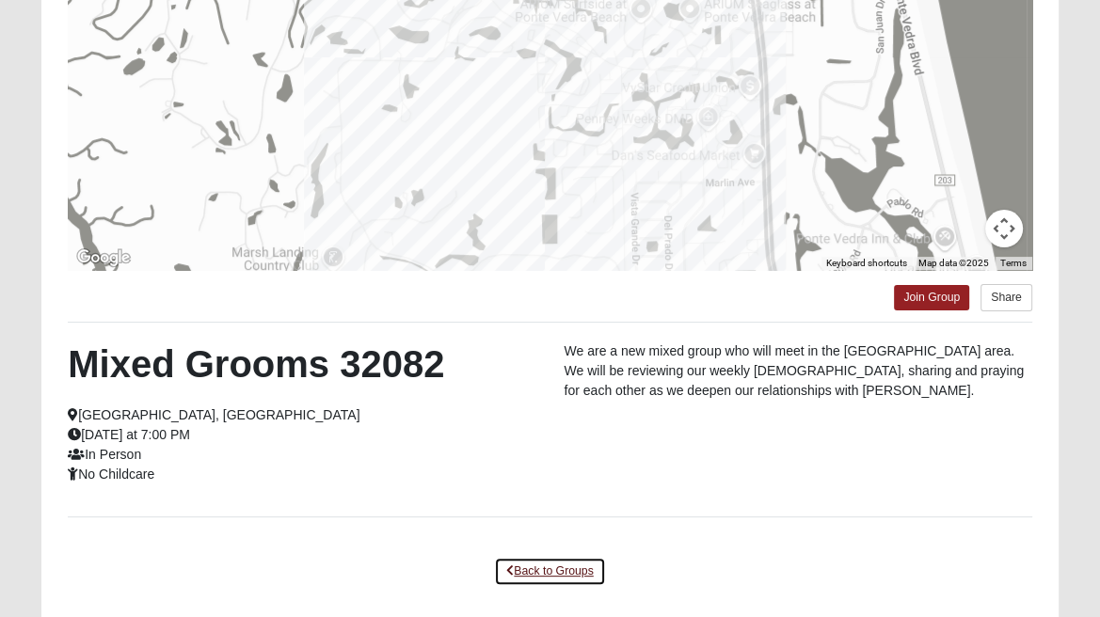
click at [572, 580] on link "Back to Groups" at bounding box center [549, 571] width 111 height 29
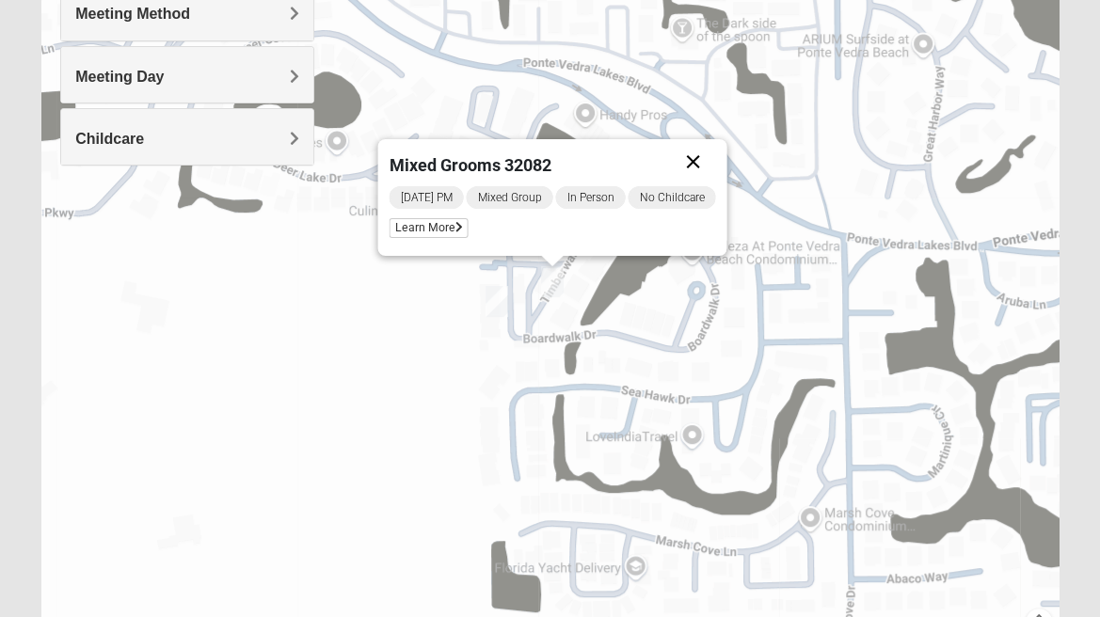
click at [693, 177] on button "Close" at bounding box center [693, 161] width 45 height 45
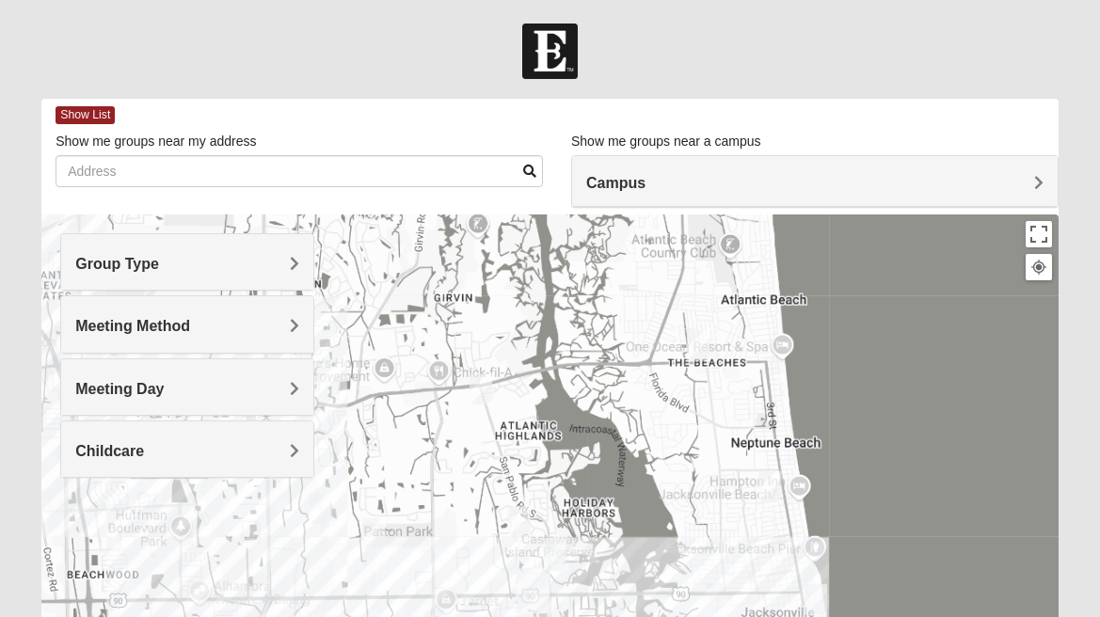
scroll to position [335, 0]
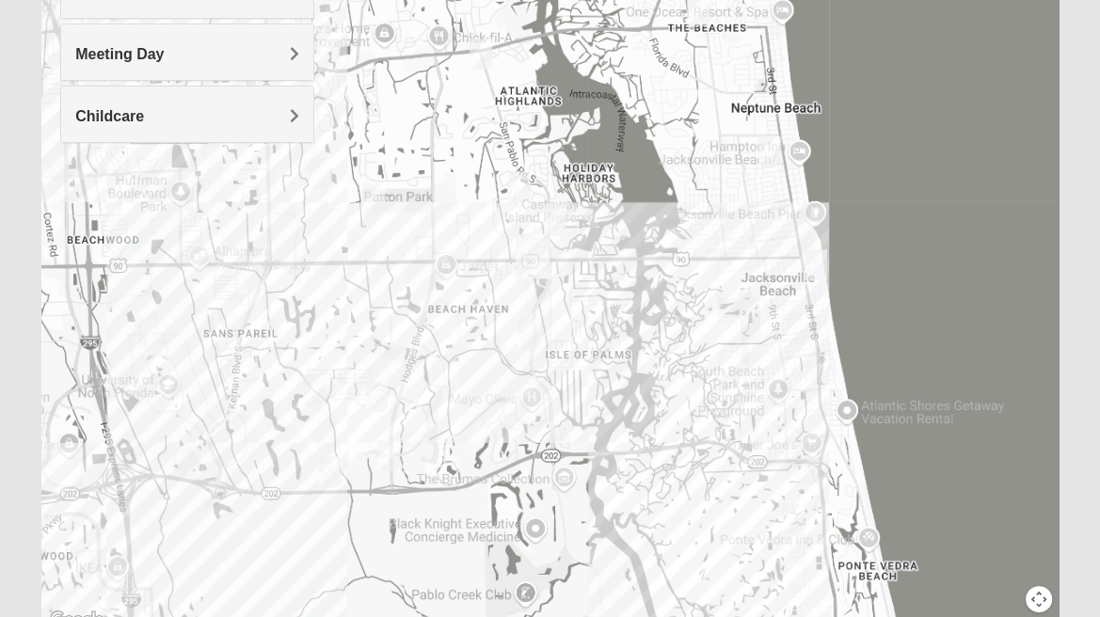
click at [316, 402] on img "Womens Nguyen 32224" at bounding box center [314, 390] width 38 height 46
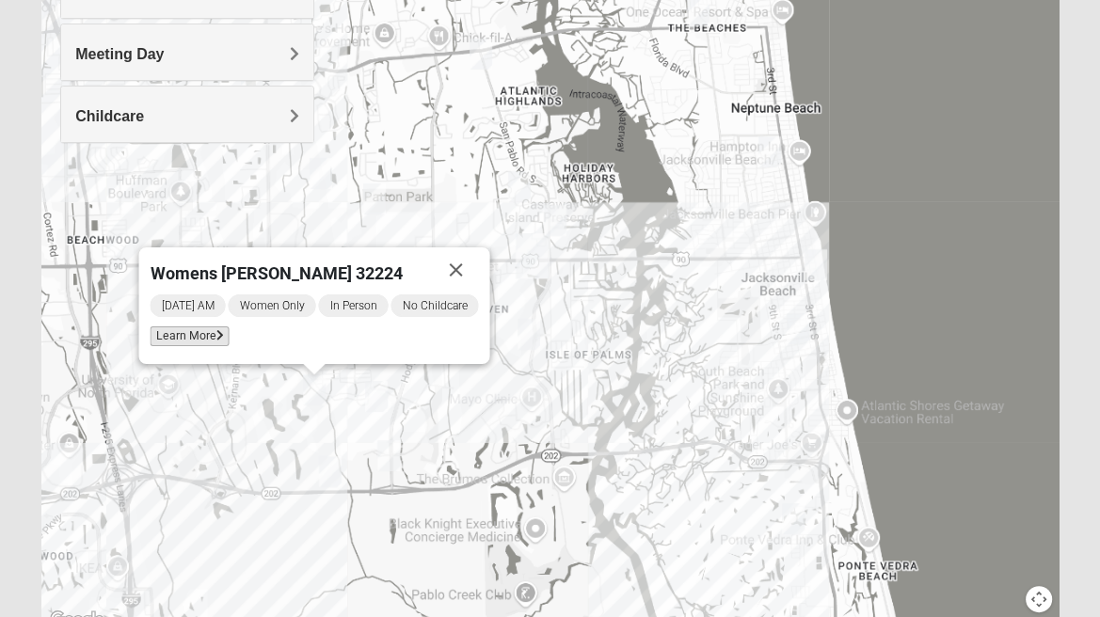
click at [175, 342] on span "Learn More" at bounding box center [190, 336] width 79 height 20
click at [188, 338] on span "Learn More" at bounding box center [190, 336] width 79 height 20
click at [207, 340] on span "Learn More" at bounding box center [190, 336] width 79 height 20
click at [204, 343] on span "Learn More" at bounding box center [190, 336] width 79 height 20
click at [467, 469] on div "Womens Nguyen 32224 Thursday AM Women Only In Person No Childcare Learn More" at bounding box center [549, 256] width 1017 height 753
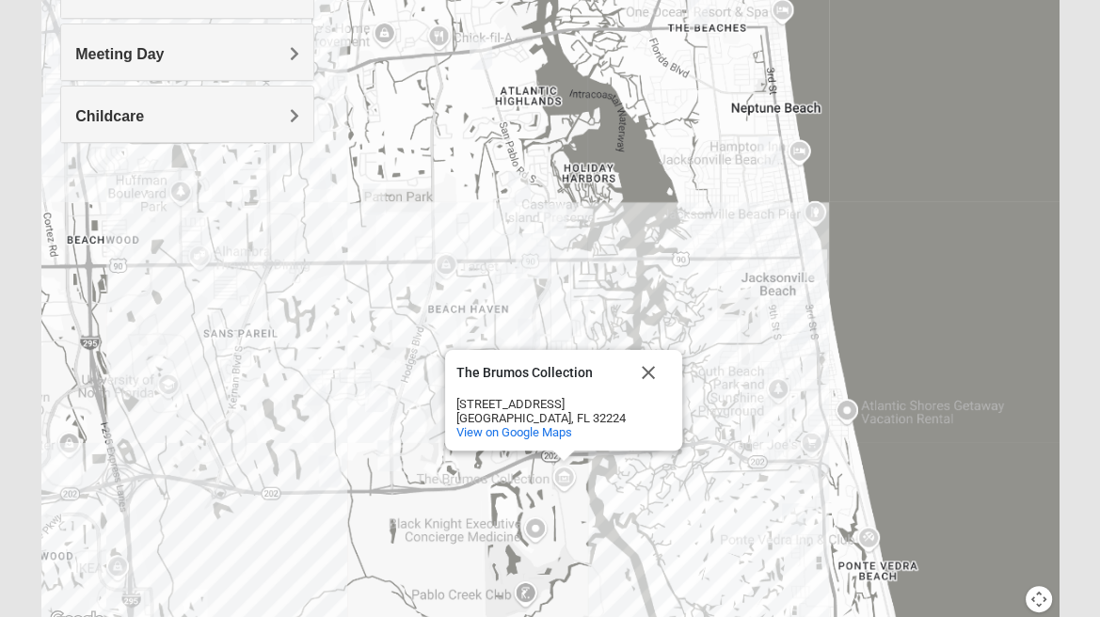
click at [454, 279] on div "The Brumos Collection The Brumos Collection 5159 San Pablo Rd S Jacksonville, F…" at bounding box center [549, 256] width 1017 height 753
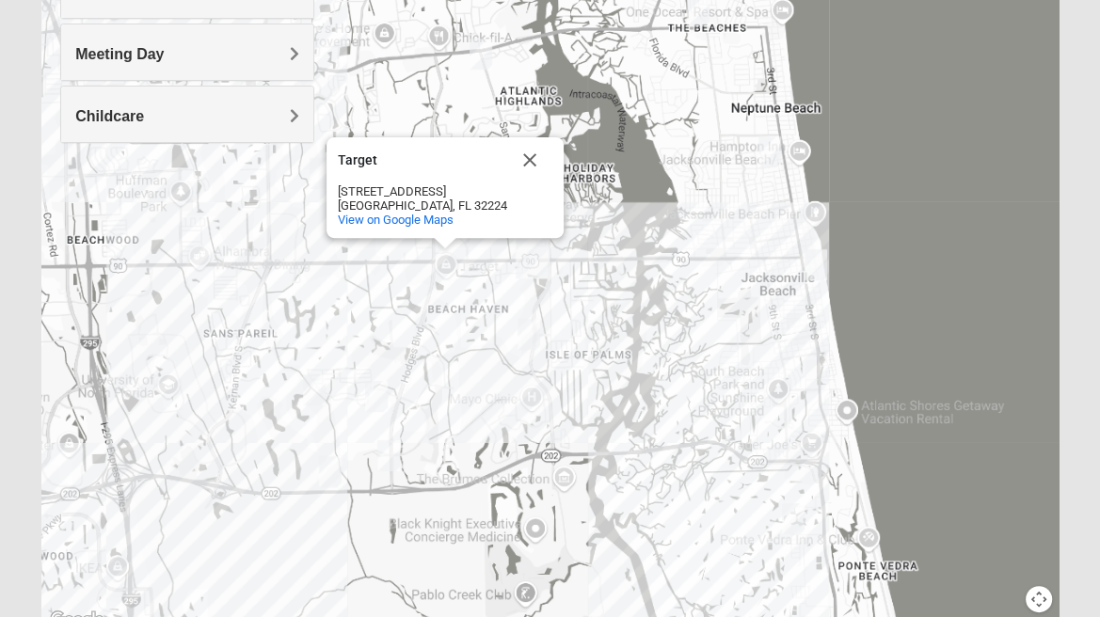
click at [306, 392] on img "Womens Nguyen 32224" at bounding box center [314, 390] width 38 height 46
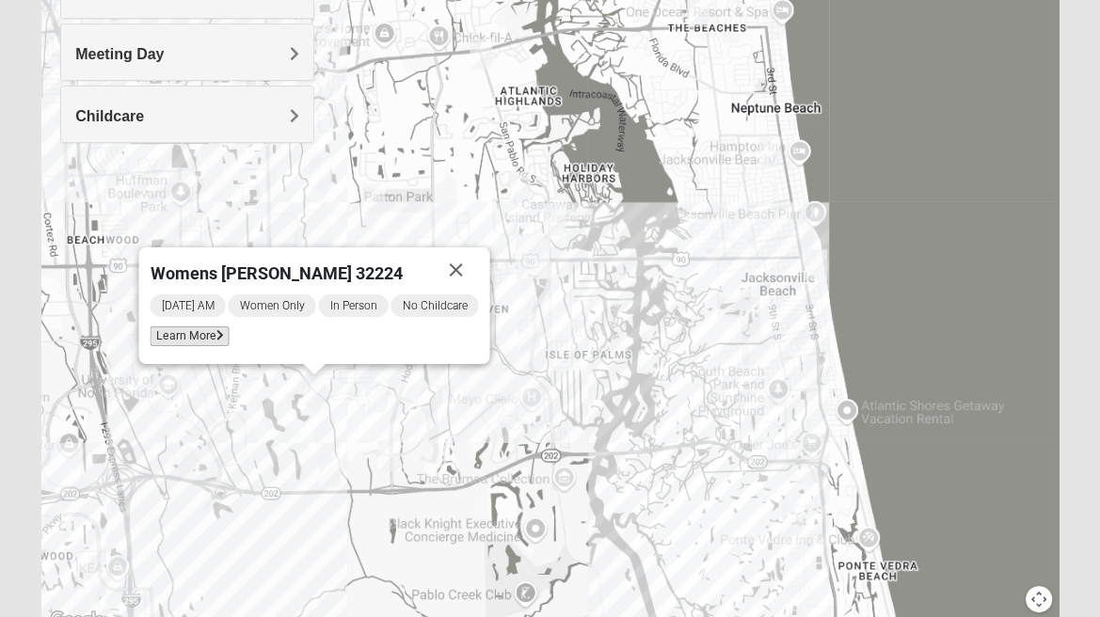
click at [201, 333] on span "Learn More" at bounding box center [190, 336] width 79 height 20
click at [179, 342] on span "Learn More" at bounding box center [190, 336] width 79 height 20
click at [379, 397] on img "Mixed Slack 32224" at bounding box center [377, 397] width 38 height 46
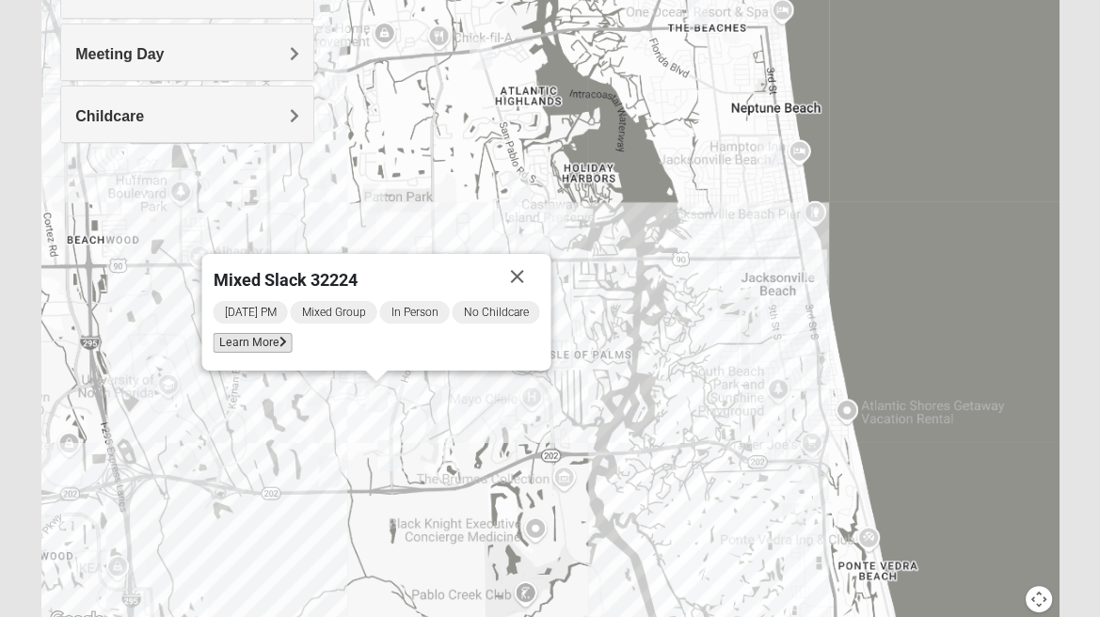
click at [263, 350] on span "Learn More" at bounding box center [253, 343] width 79 height 20
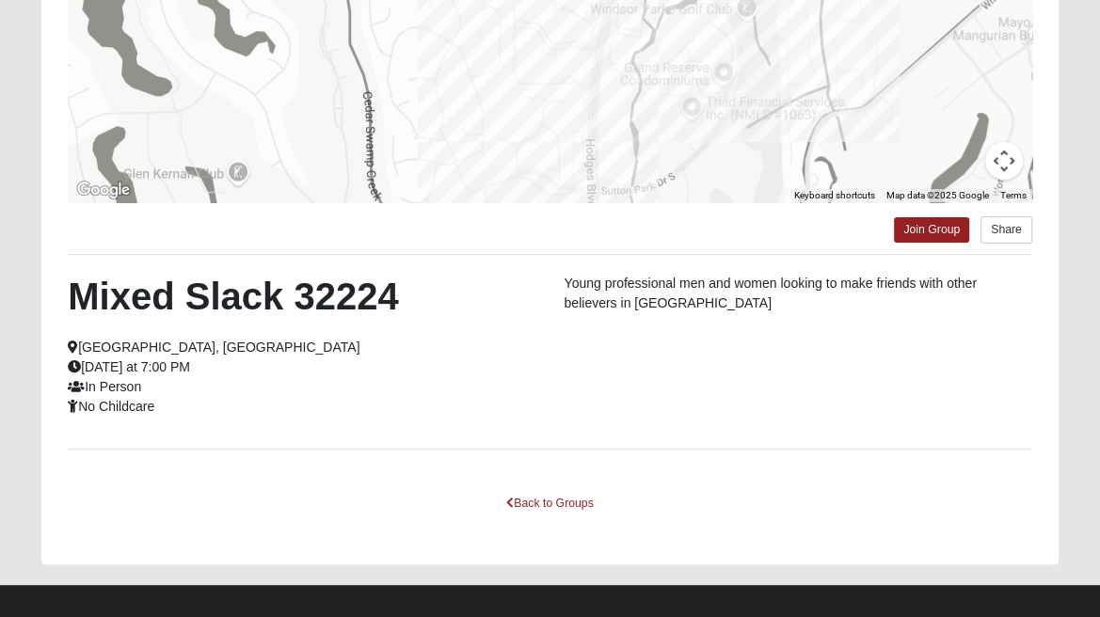
scroll to position [381, 0]
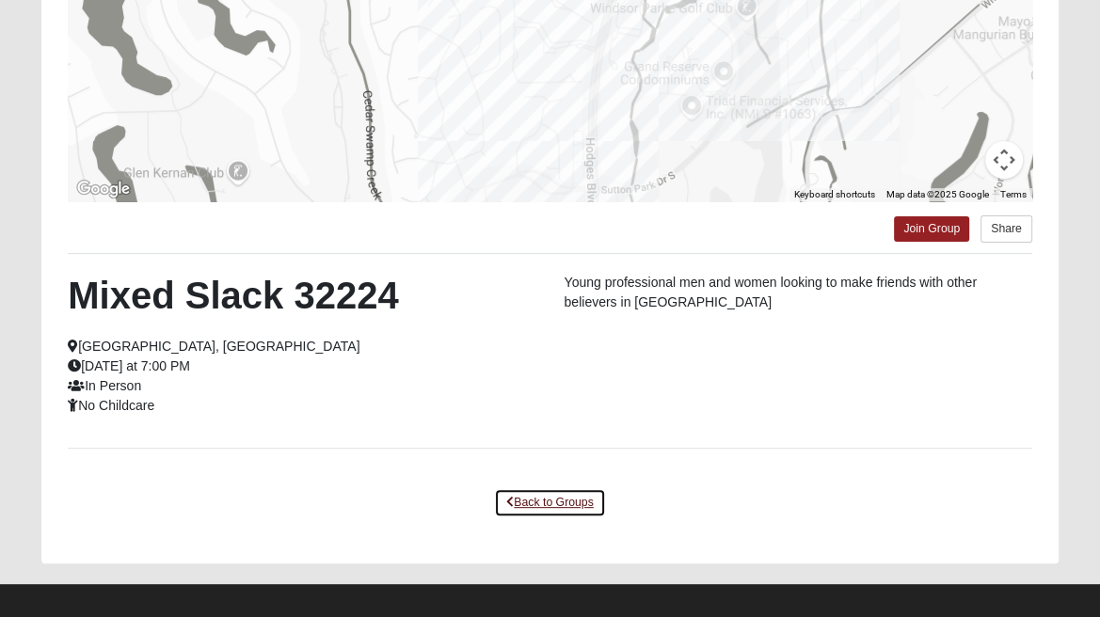
click at [569, 515] on link "Back to Groups" at bounding box center [549, 502] width 111 height 29
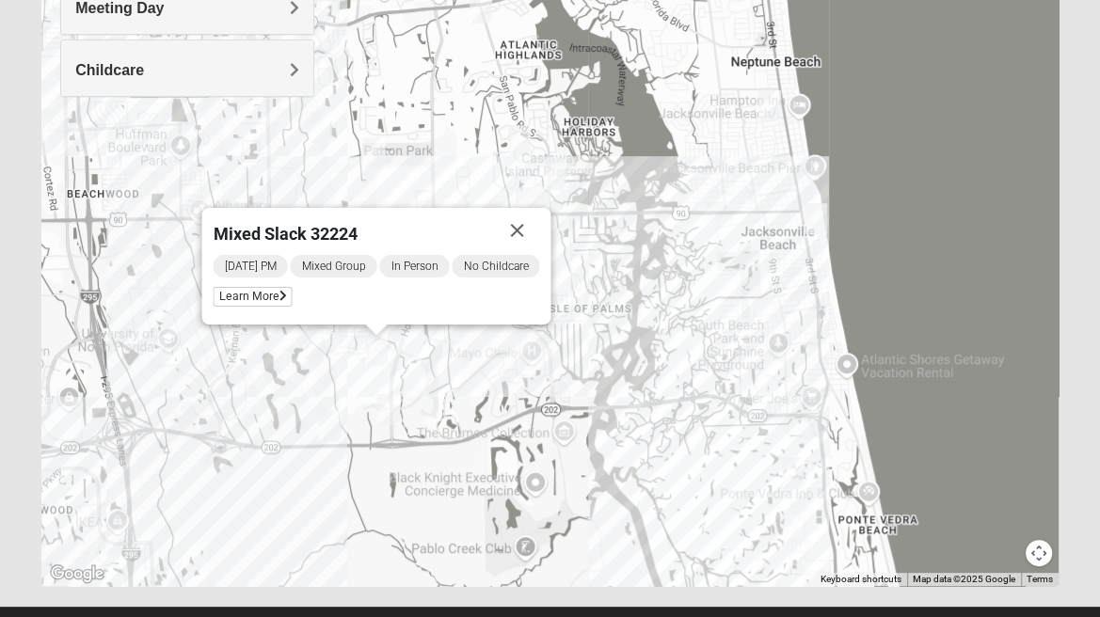
click at [518, 237] on button "Close" at bounding box center [517, 230] width 45 height 45
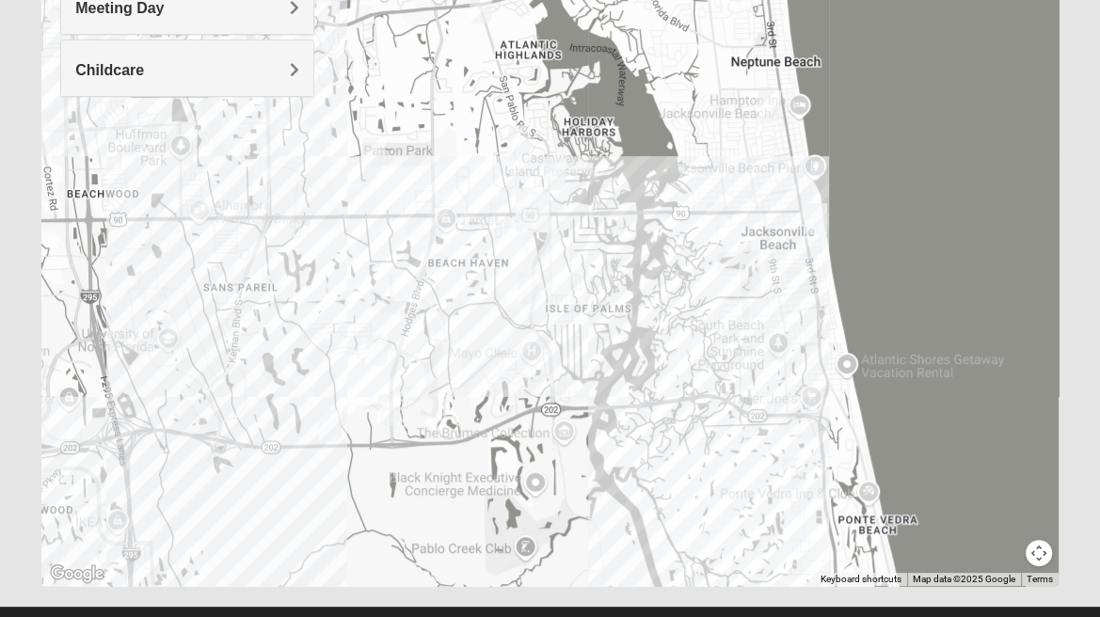
click at [312, 340] on img "Womens Nguyen 32224" at bounding box center [314, 344] width 38 height 46
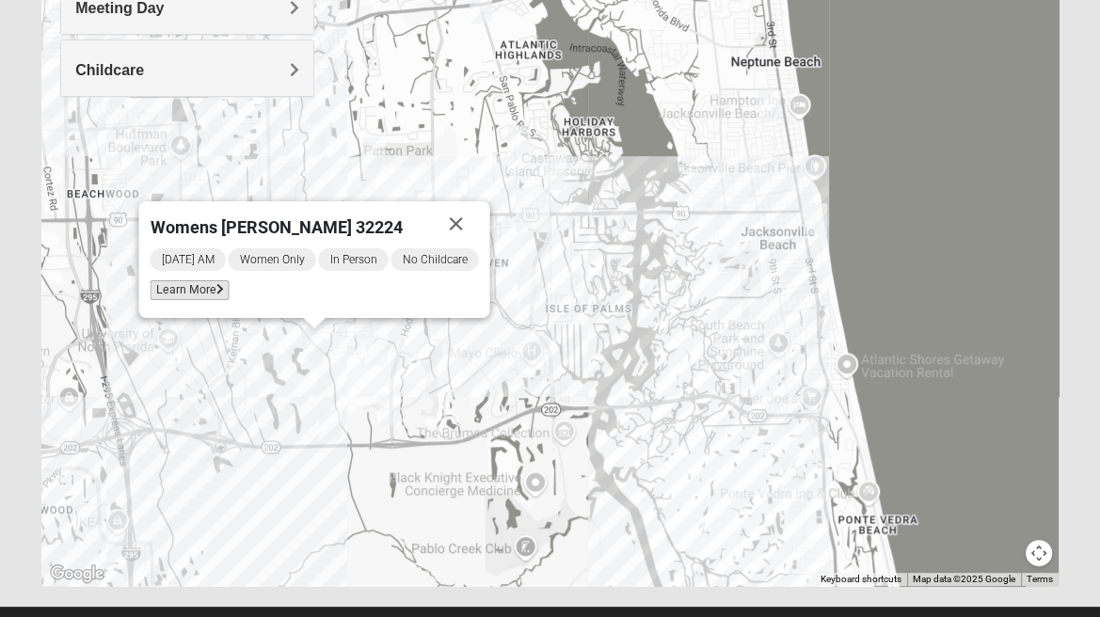
click at [178, 295] on span "Learn More" at bounding box center [190, 290] width 79 height 20
click at [215, 295] on span "Learn More" at bounding box center [190, 290] width 79 height 20
click at [192, 295] on span "Learn More" at bounding box center [190, 290] width 79 height 20
click at [474, 228] on button "Close" at bounding box center [456, 223] width 45 height 45
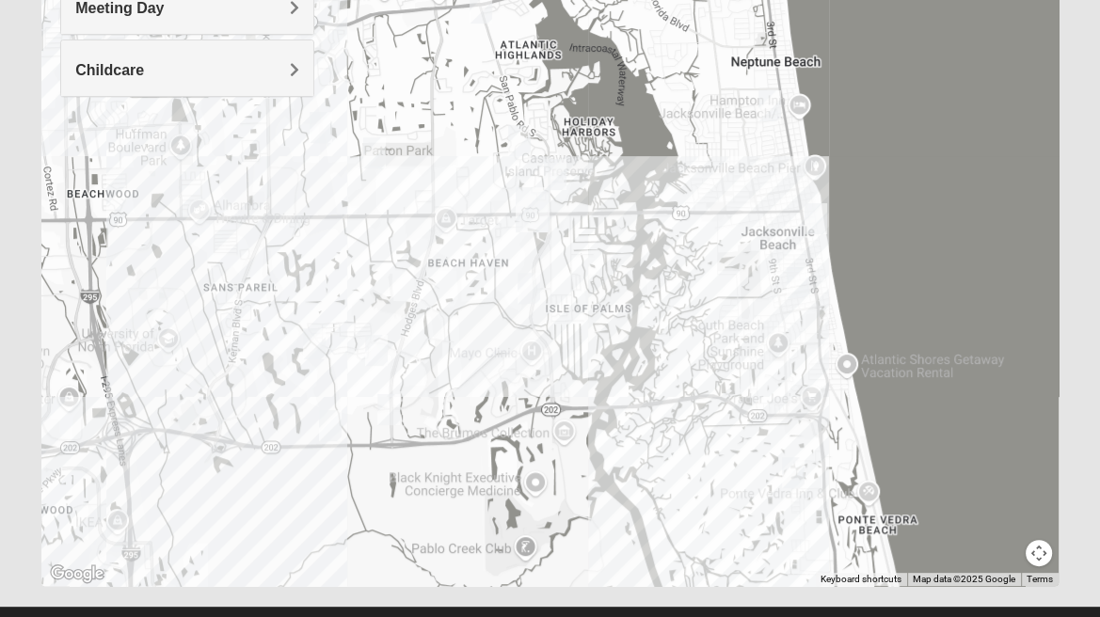
click at [202, 220] on div "To navigate, press the arrow keys." at bounding box center [549, 209] width 1017 height 753
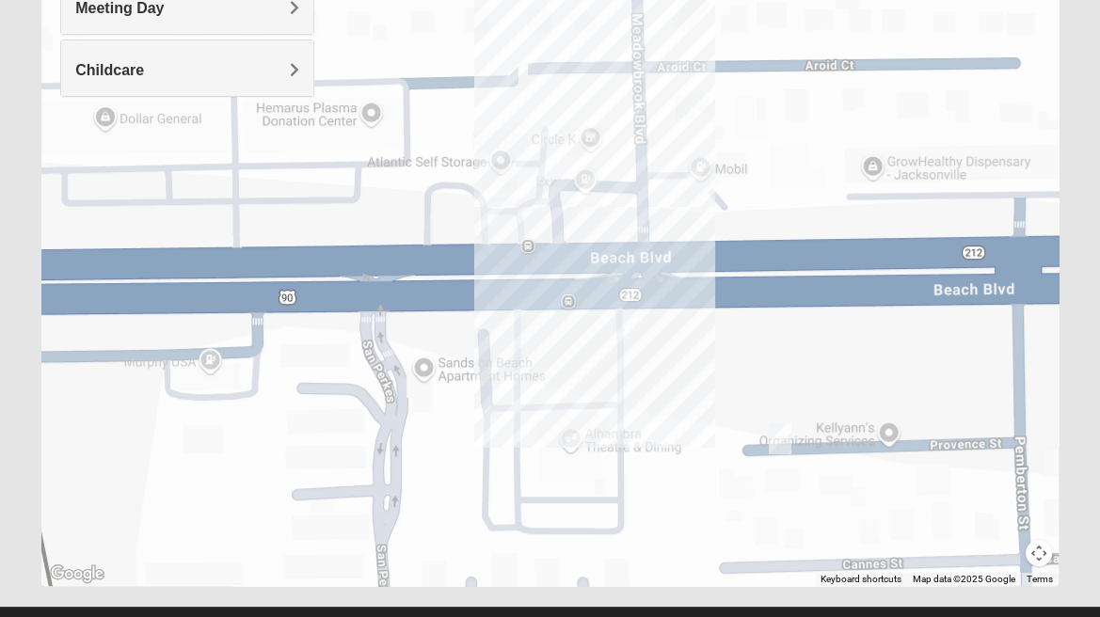
click at [769, 453] on img "Womens Chapman 32224" at bounding box center [780, 439] width 38 height 46
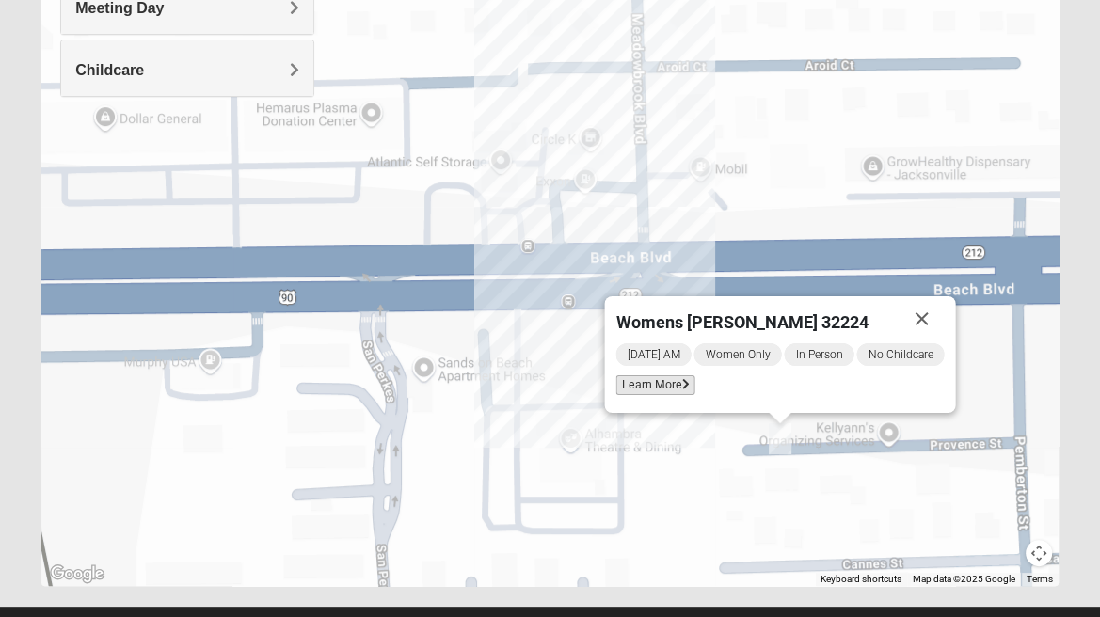
click at [675, 394] on span "Learn More" at bounding box center [655, 385] width 79 height 20
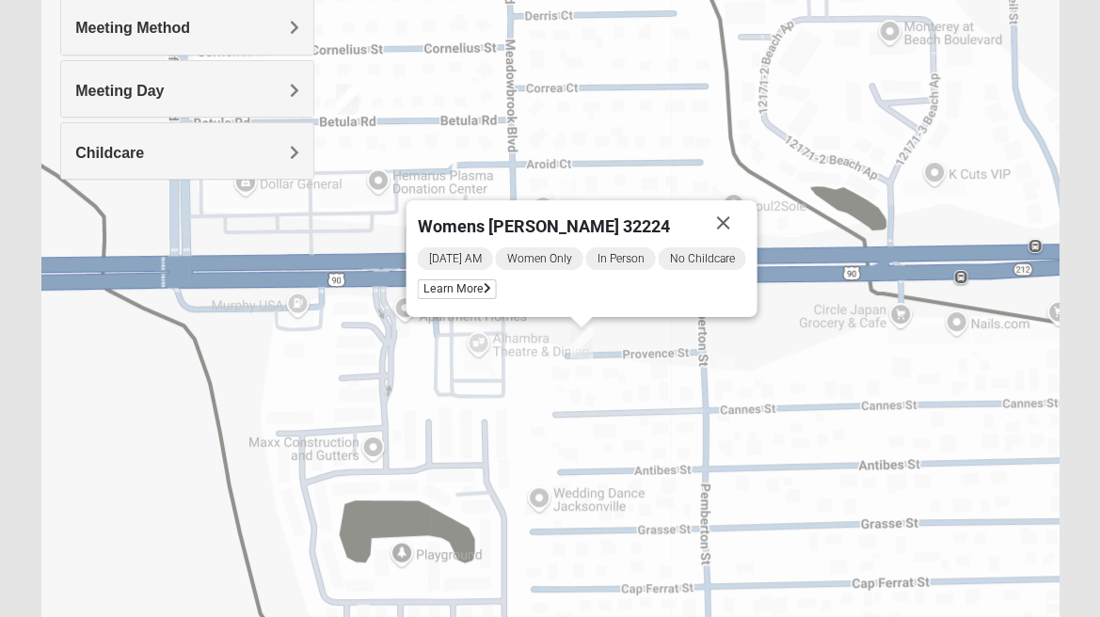
click at [343, 102] on img "Womens Campanella/Harnek 32246" at bounding box center [347, 99] width 38 height 46
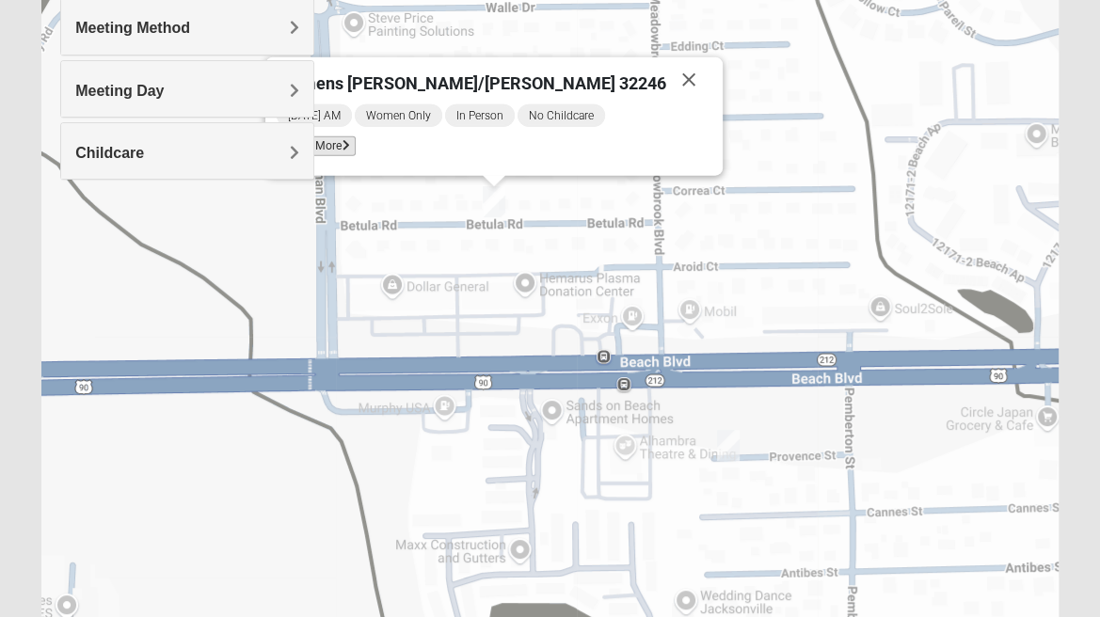
click at [356, 142] on span "Learn More" at bounding box center [316, 146] width 79 height 20
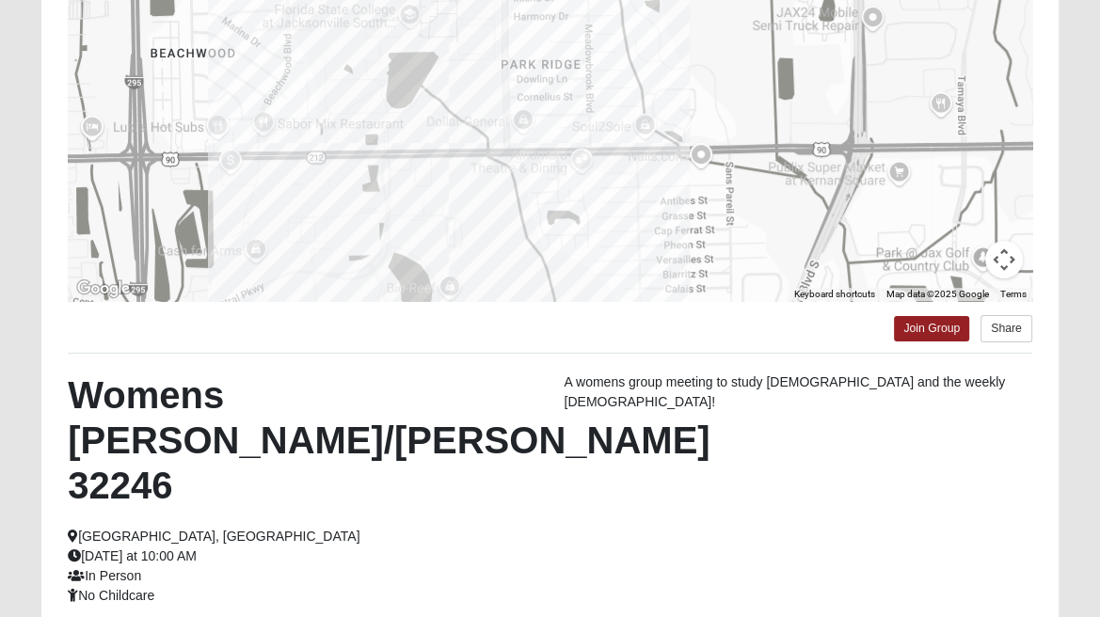
scroll to position [282, 0]
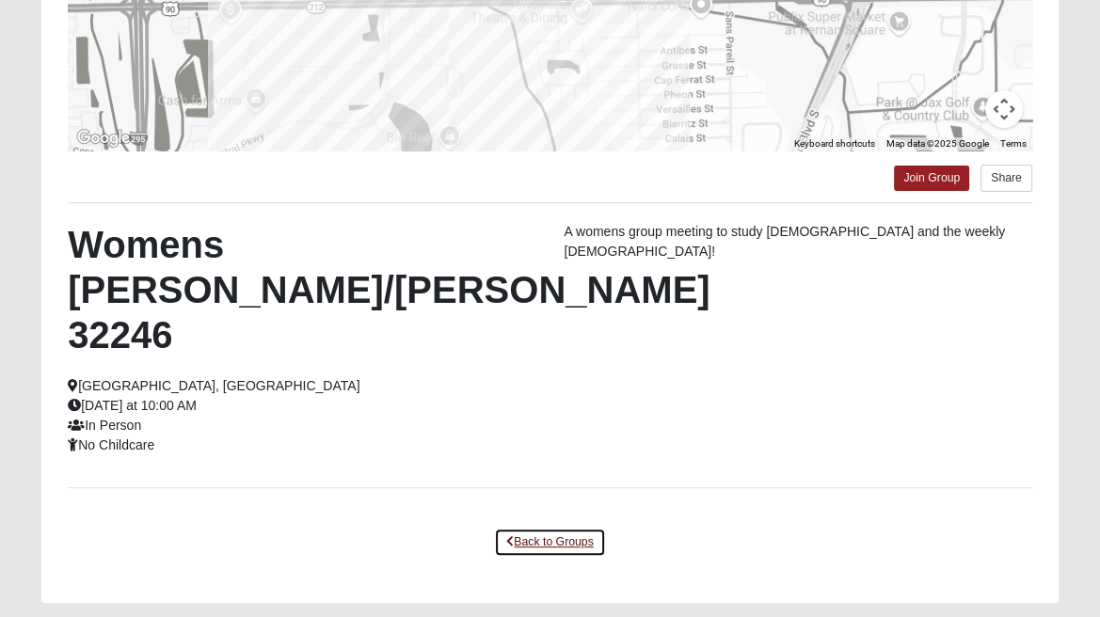
click at [568, 528] on link "Back to Groups" at bounding box center [549, 542] width 111 height 29
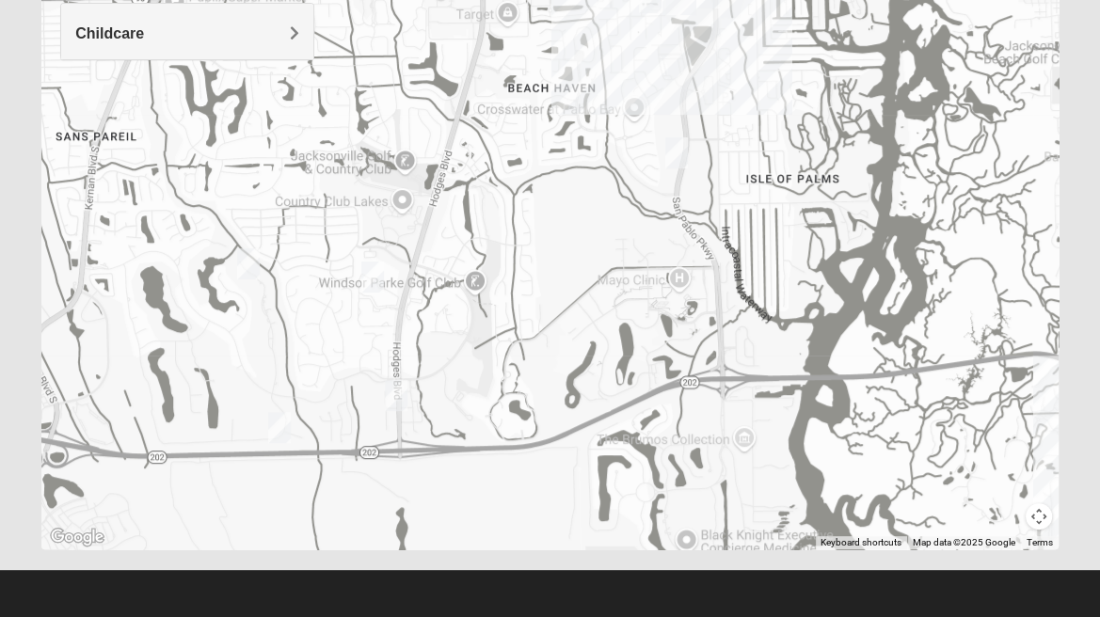
click at [674, 158] on img "Mixed Irish 32224" at bounding box center [677, 153] width 38 height 46
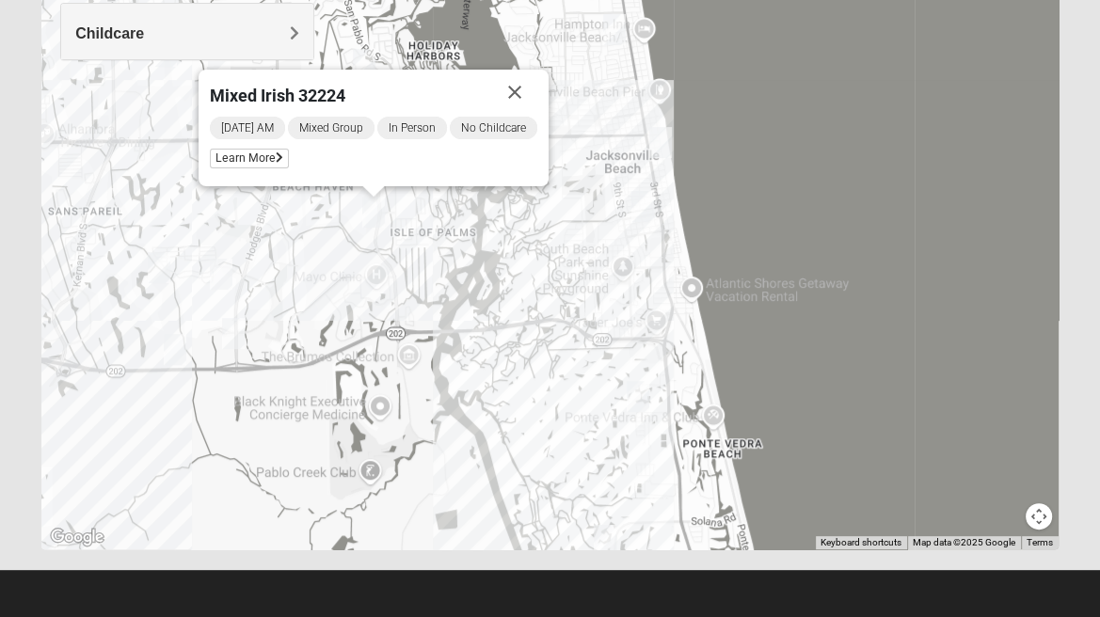
click at [624, 217] on img "Womens Harnek/Holterman 32250" at bounding box center [643, 206] width 38 height 46
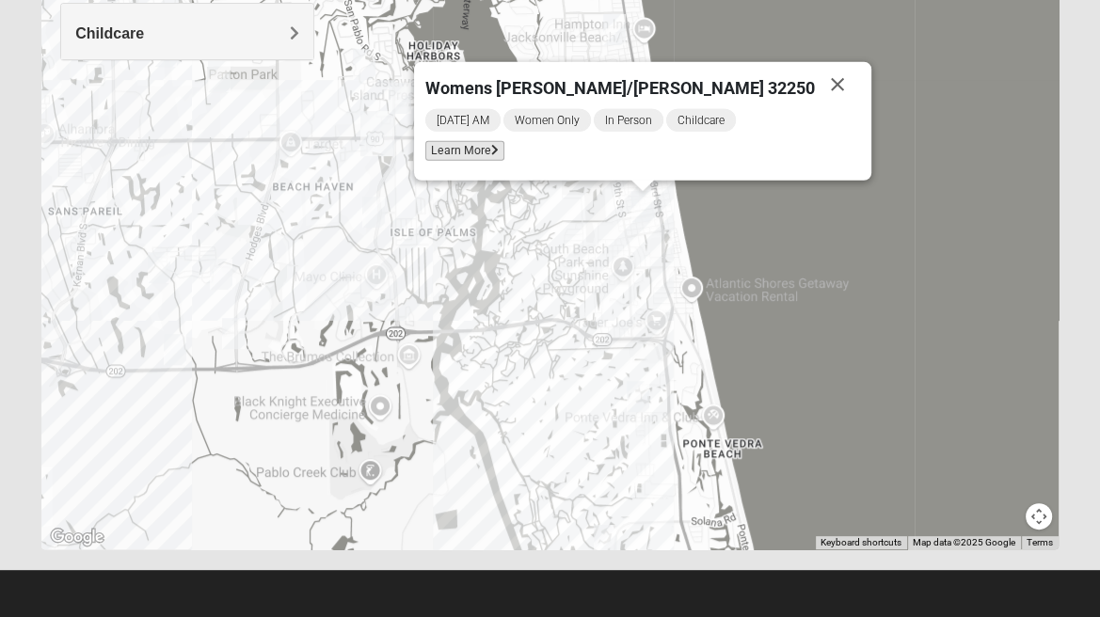
click at [504, 150] on span "Learn More" at bounding box center [464, 151] width 79 height 20
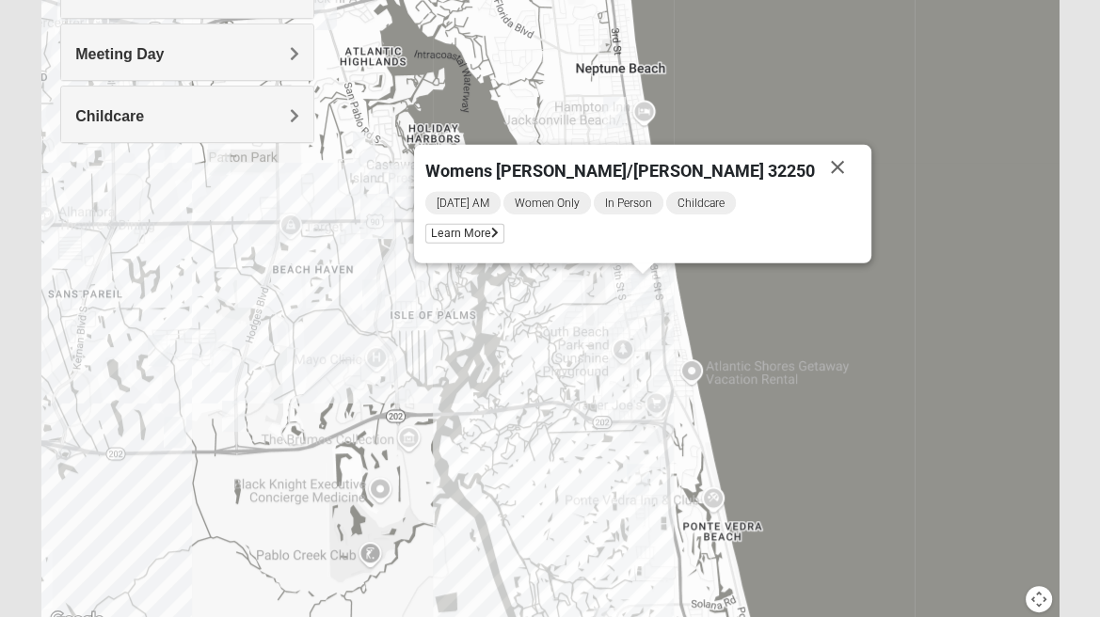
click at [815, 169] on button "Close" at bounding box center [837, 167] width 45 height 45
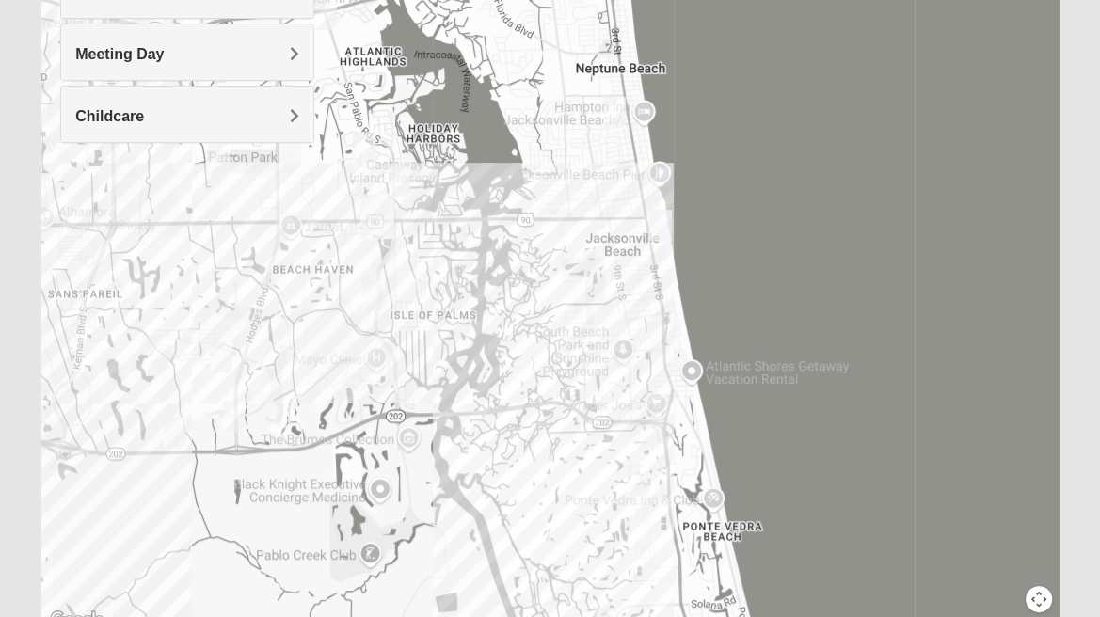
click at [608, 109] on img "Womens Pfingston 32250" at bounding box center [615, 112] width 38 height 46
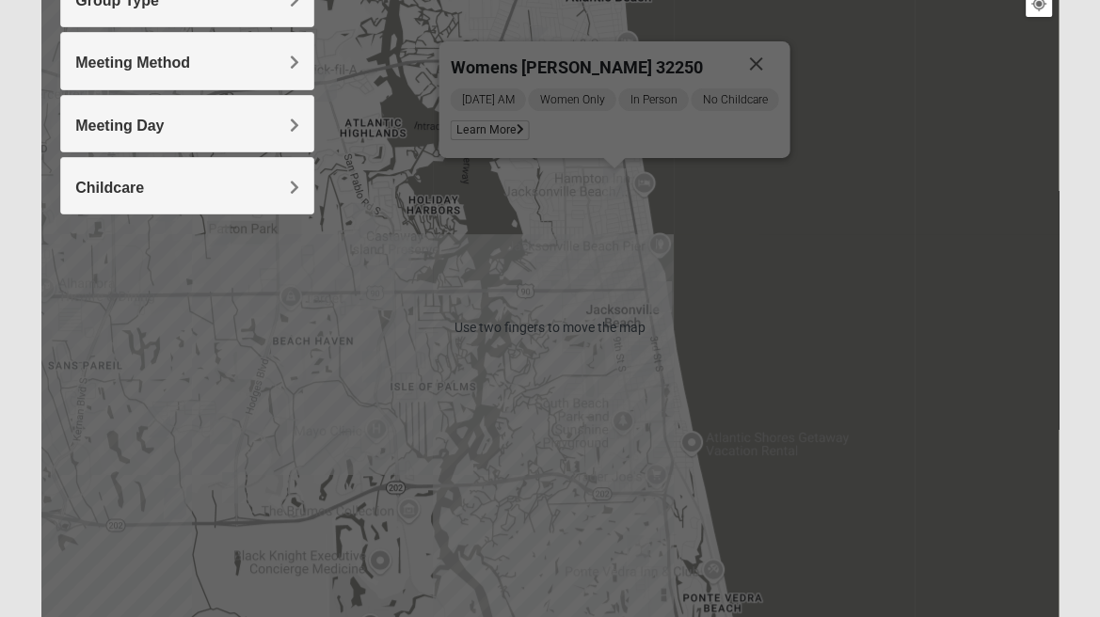
scroll to position [263, 0]
click at [499, 134] on span "Learn More" at bounding box center [490, 131] width 79 height 20
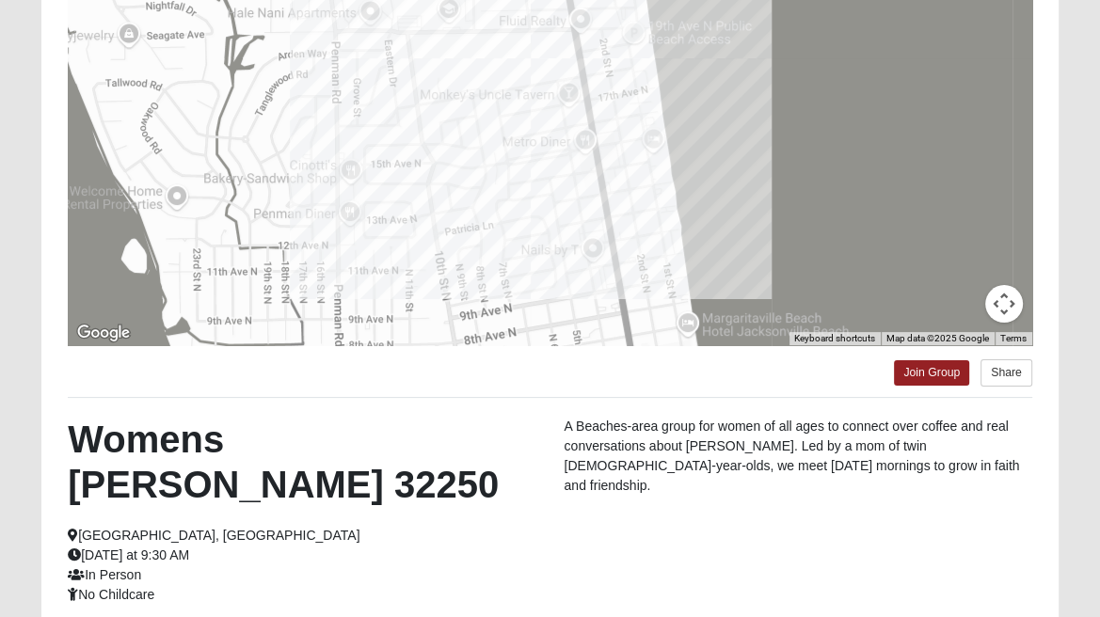
scroll to position [237, 0]
